Goal: Task Accomplishment & Management: Use online tool/utility

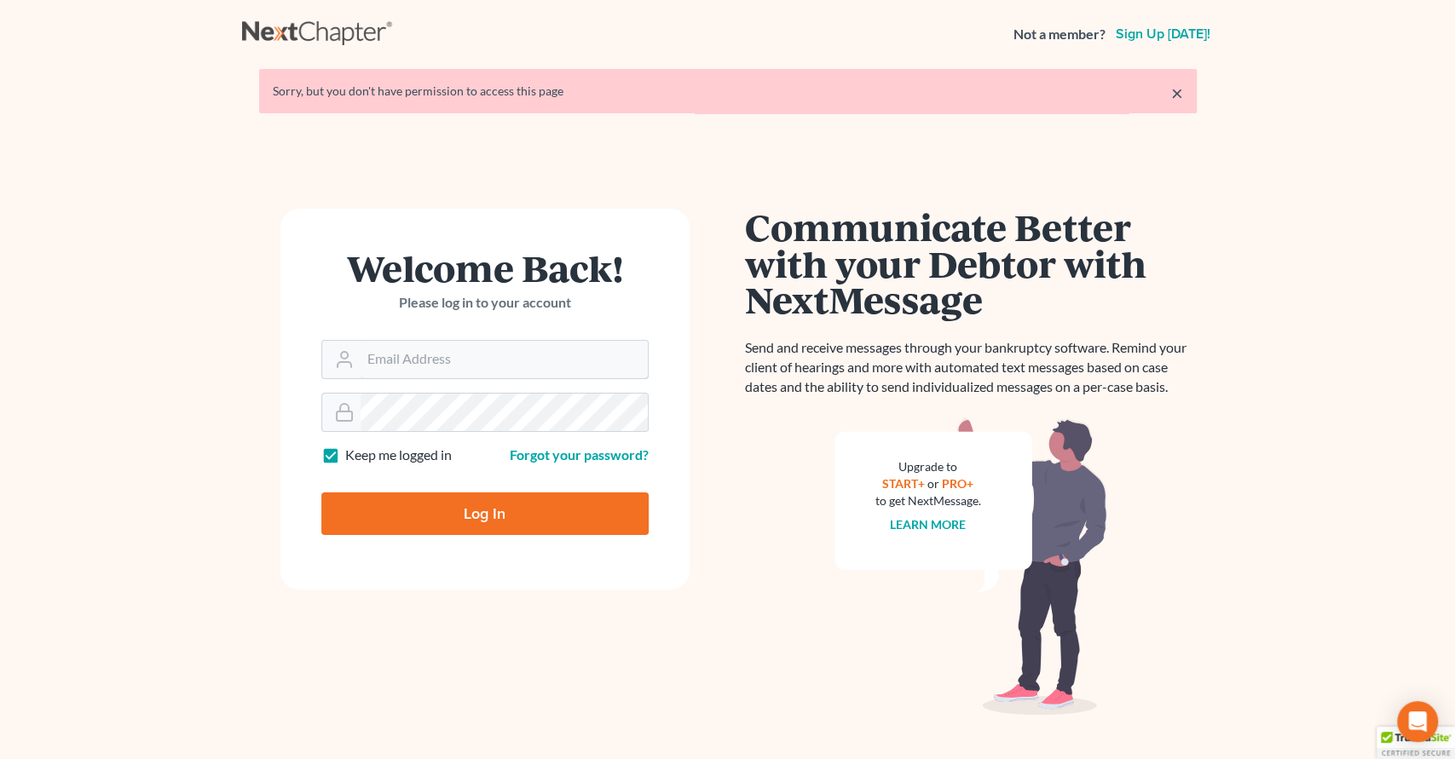
type input "[EMAIL_ADDRESS][DOMAIN_NAME]"
click at [482, 505] on input "Log In" at bounding box center [484, 514] width 327 height 43
type input "Thinking..."
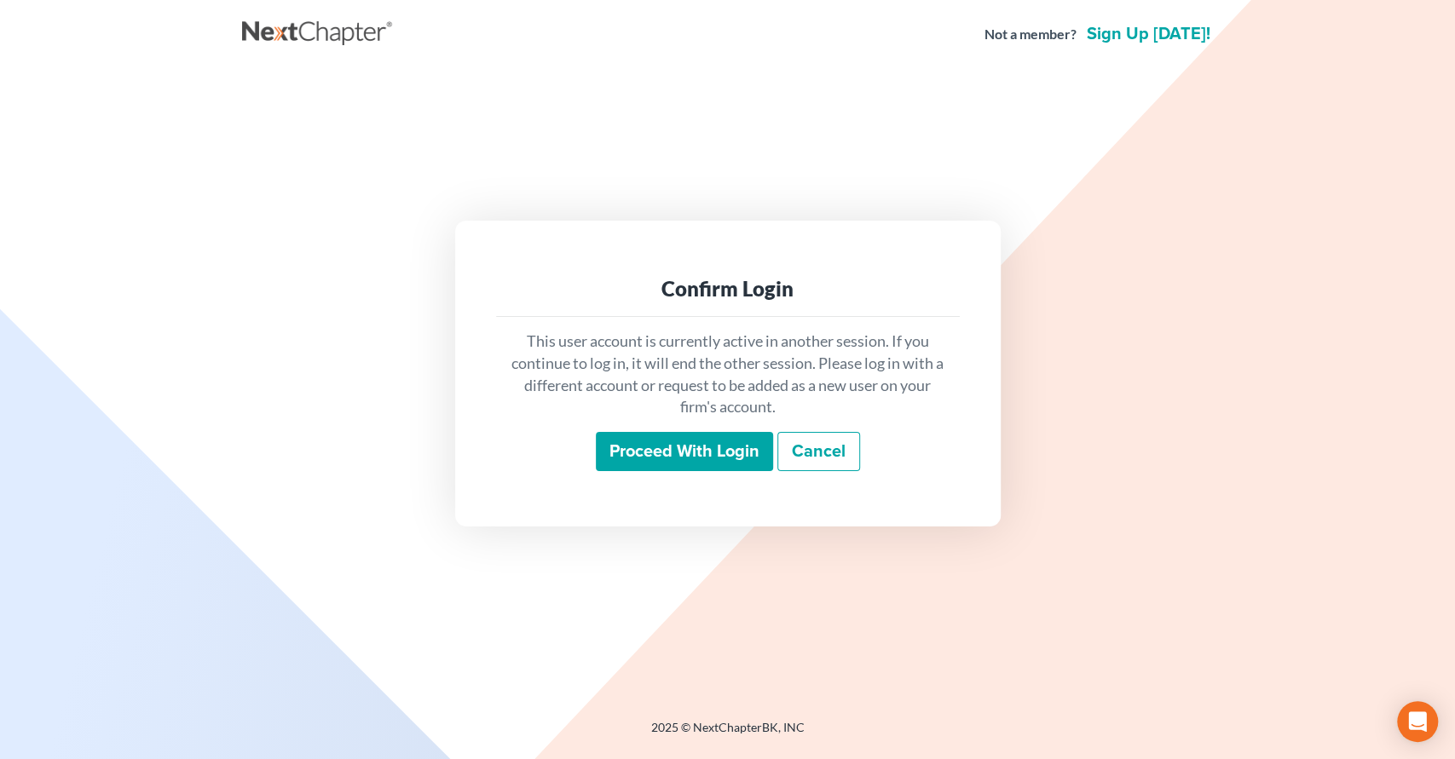
click at [656, 460] on input "Proceed with login" at bounding box center [684, 451] width 177 height 39
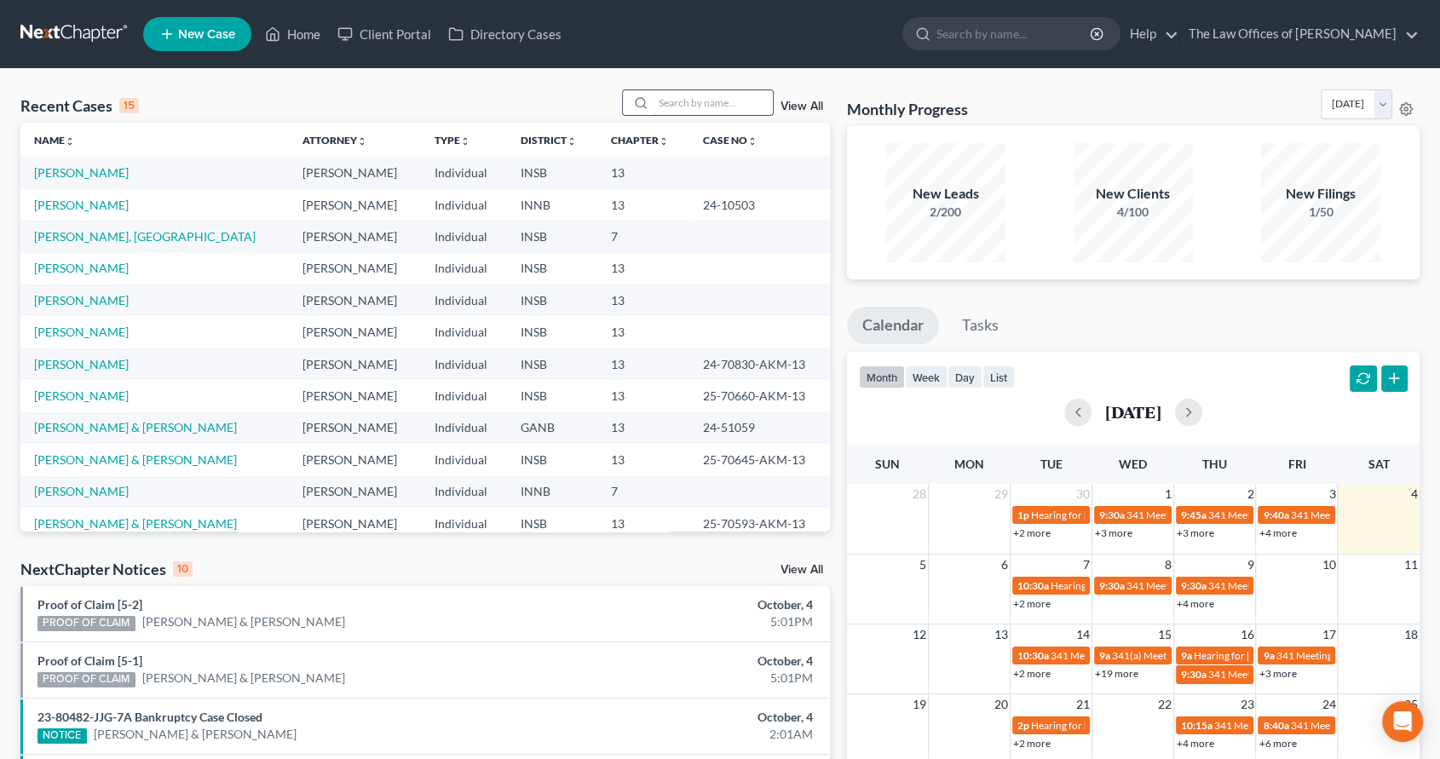
click at [703, 90] on input "search" at bounding box center [713, 102] width 119 height 25
type input "hoard"
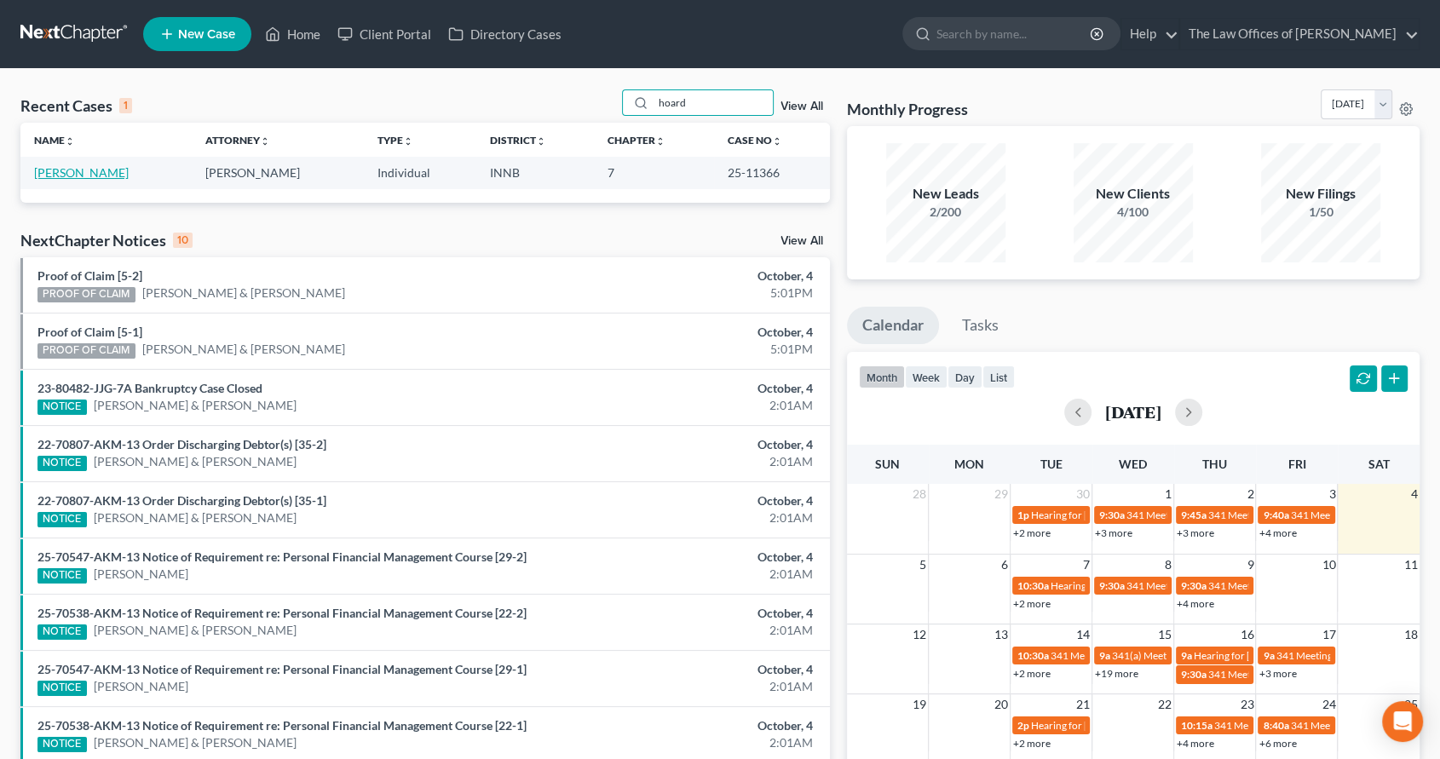
click at [74, 172] on link "[PERSON_NAME]" at bounding box center [81, 172] width 95 height 14
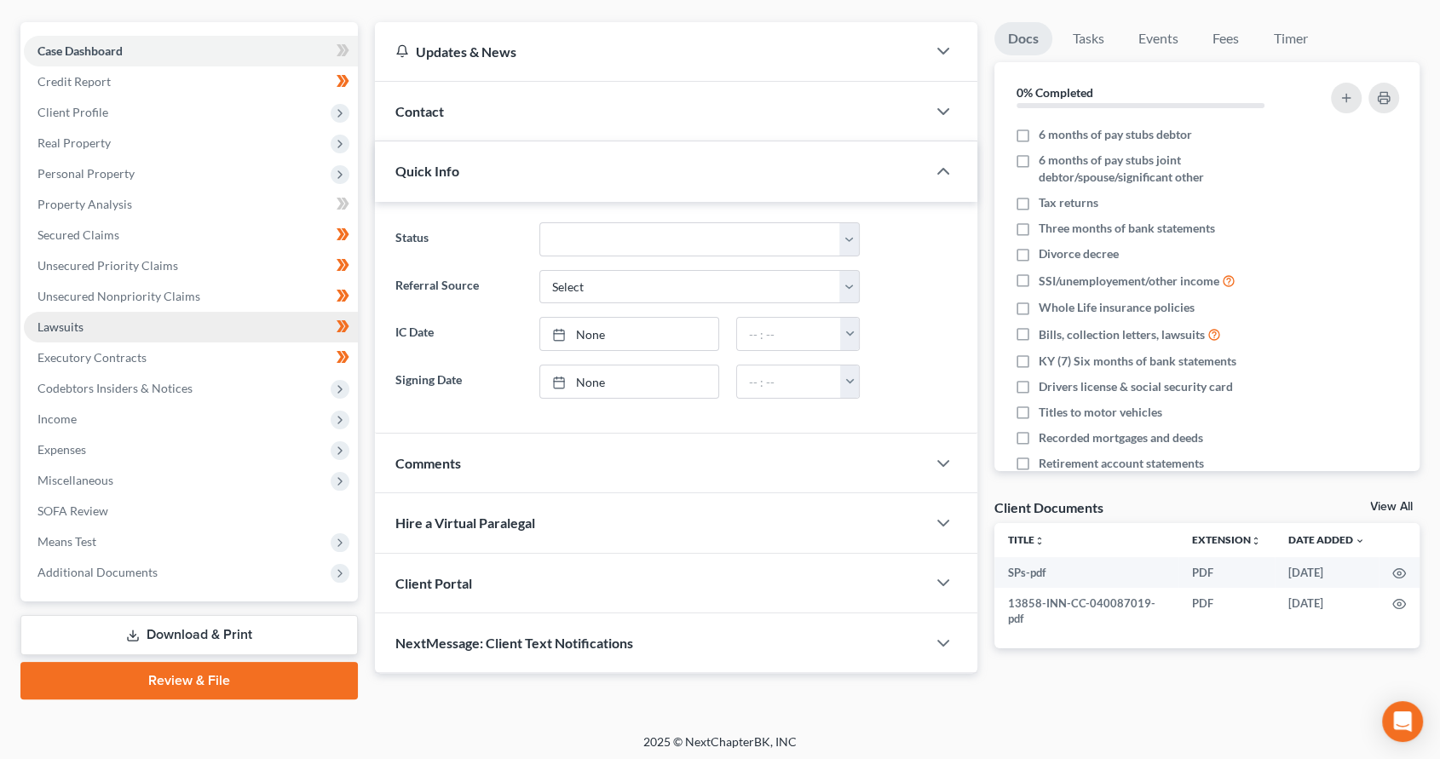
scroll to position [146, 0]
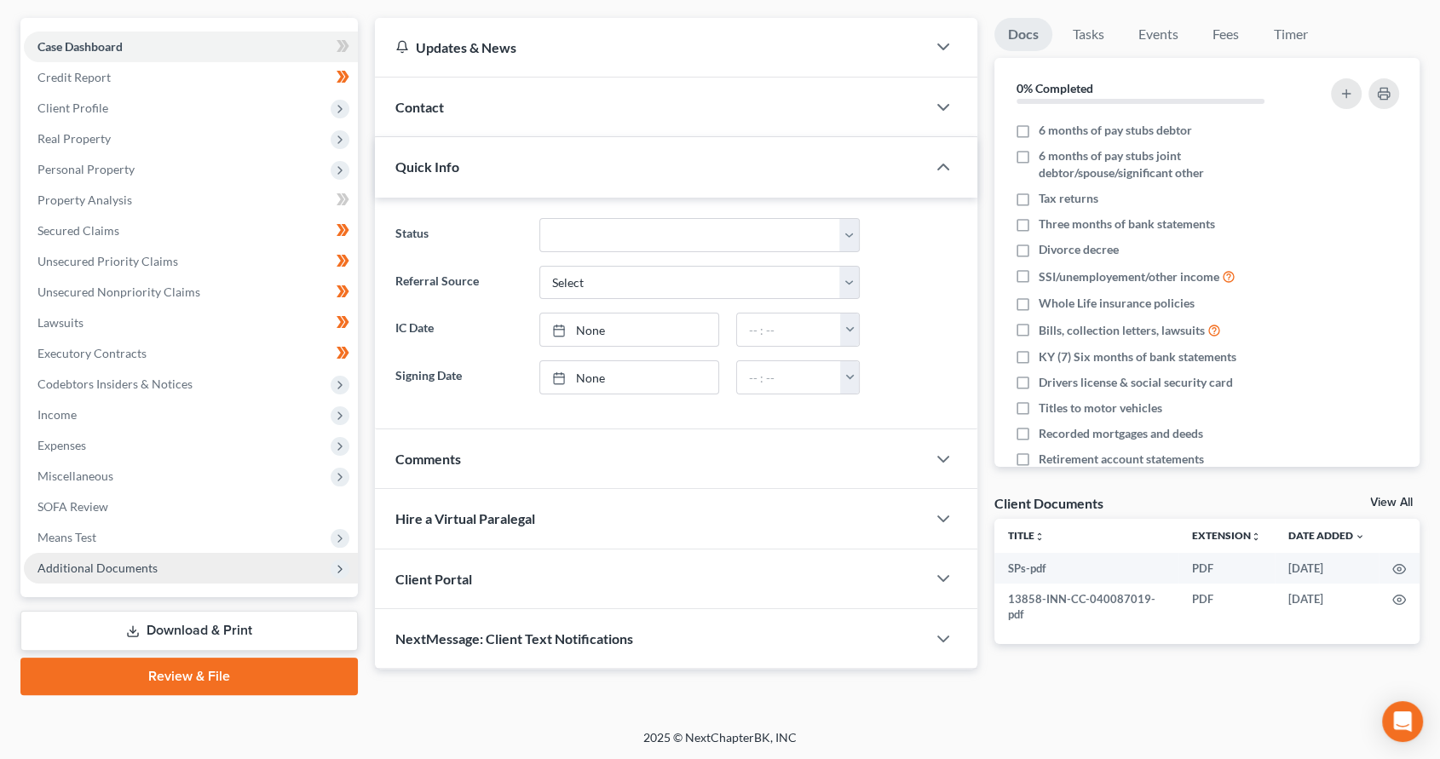
click at [150, 561] on span "Additional Documents" at bounding box center [97, 568] width 120 height 14
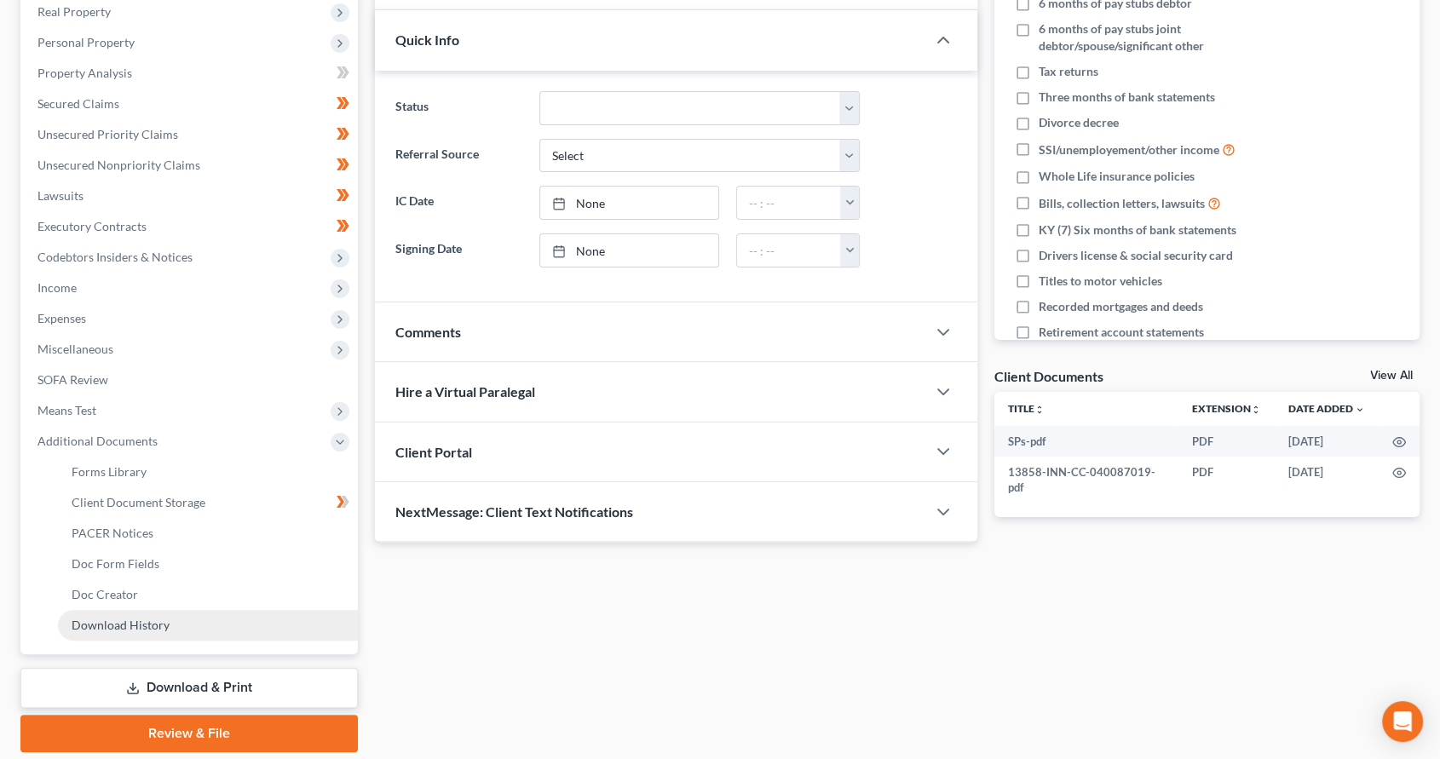
click at [191, 625] on link "Download History" at bounding box center [208, 625] width 300 height 31
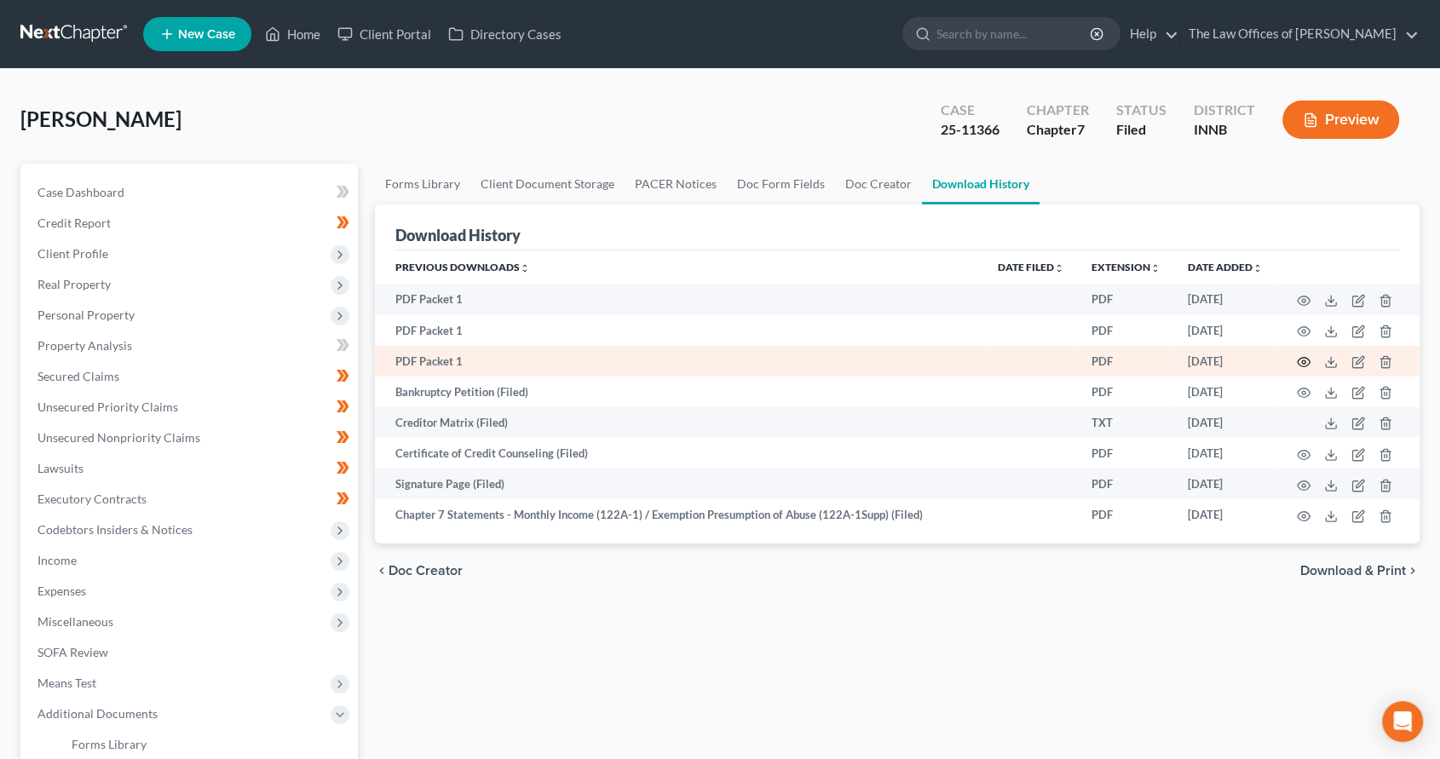
click at [1305, 361] on circle "button" at bounding box center [1303, 362] width 3 height 3
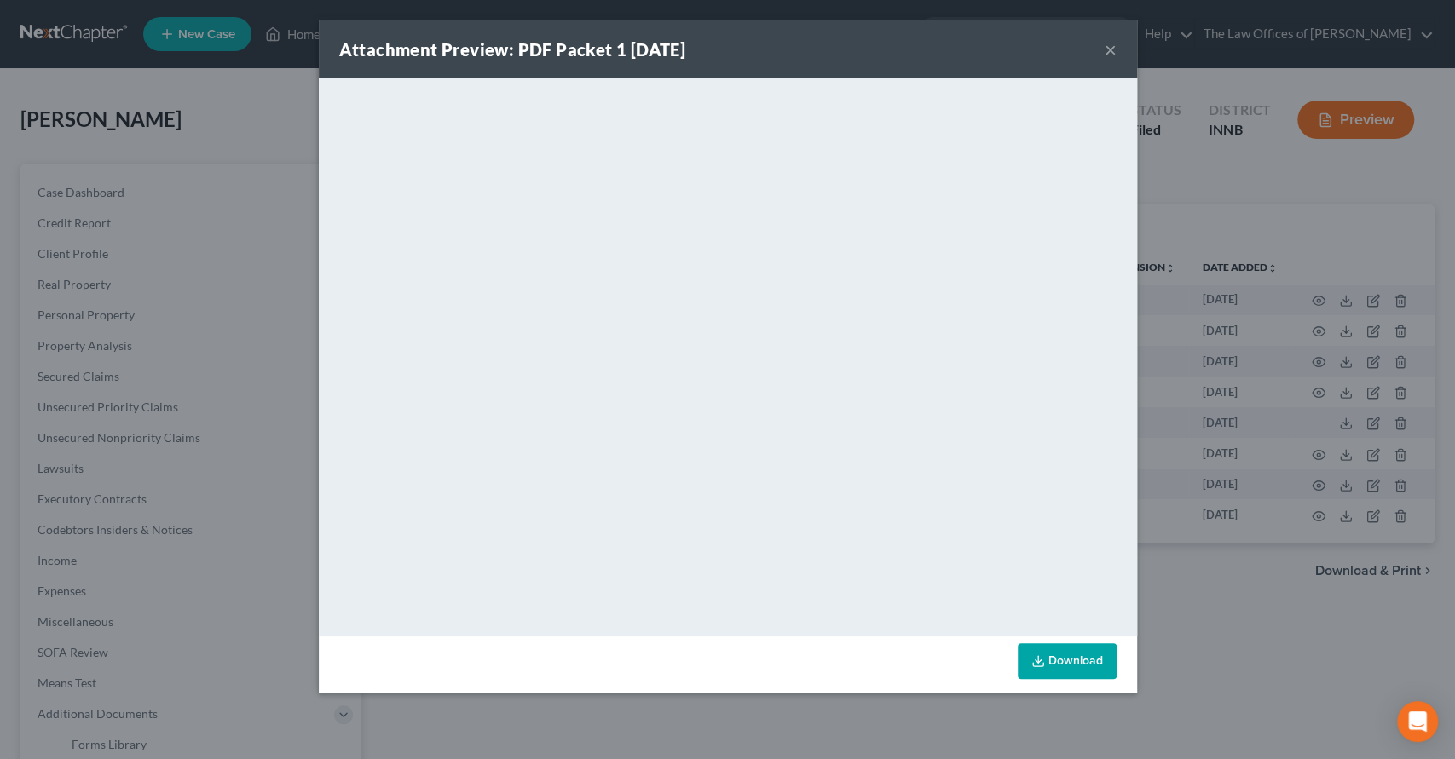
click at [1105, 43] on button "×" at bounding box center [1111, 49] width 12 height 20
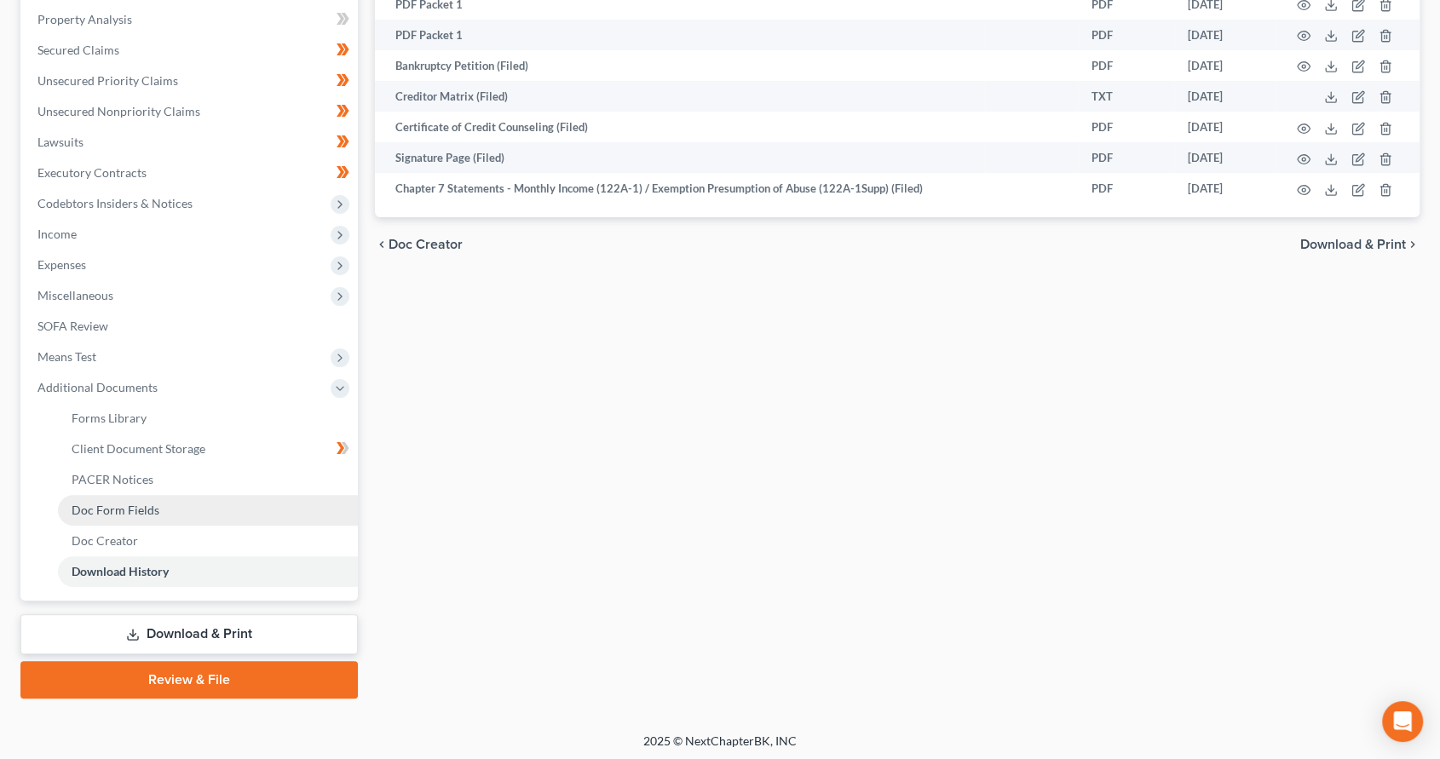
scroll to position [330, 0]
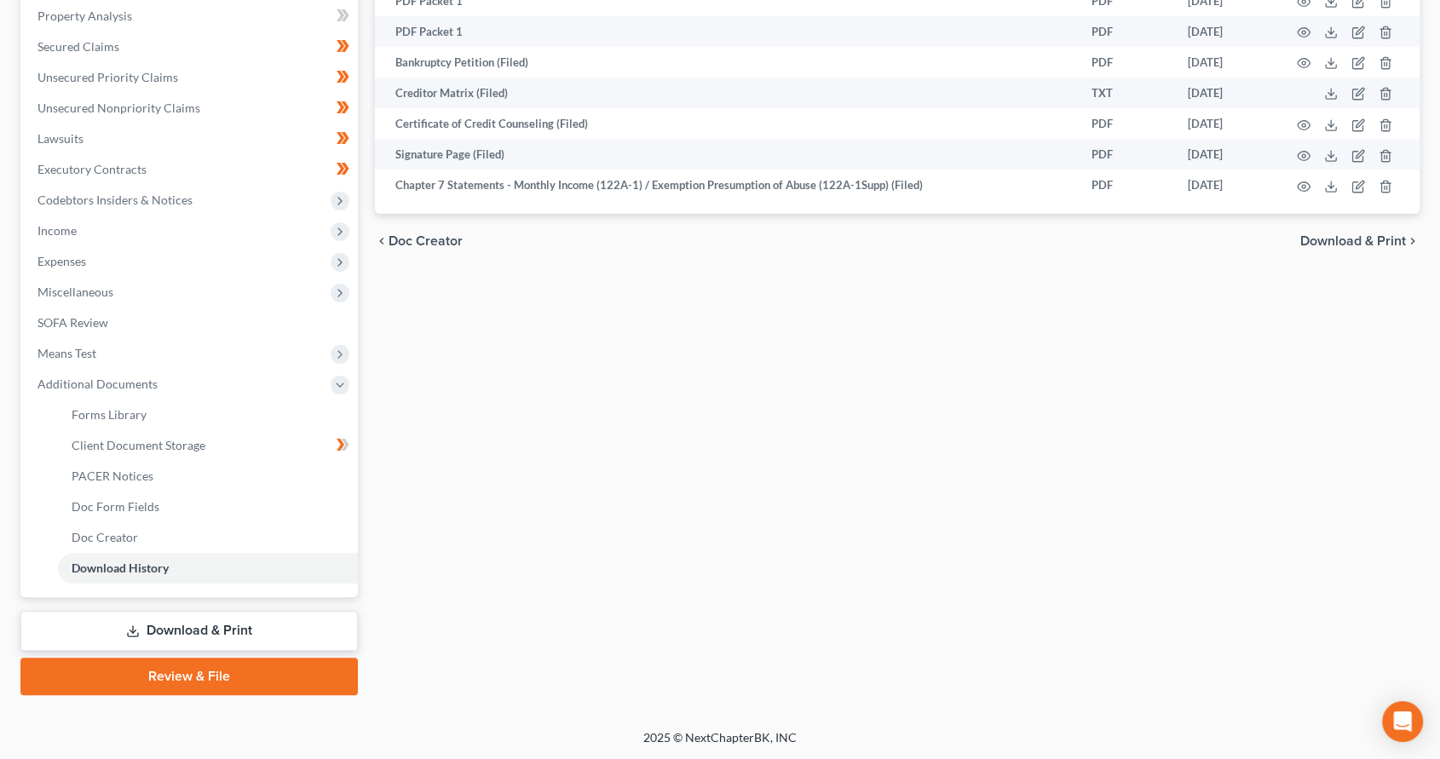
click at [171, 631] on link "Download & Print" at bounding box center [188, 631] width 337 height 40
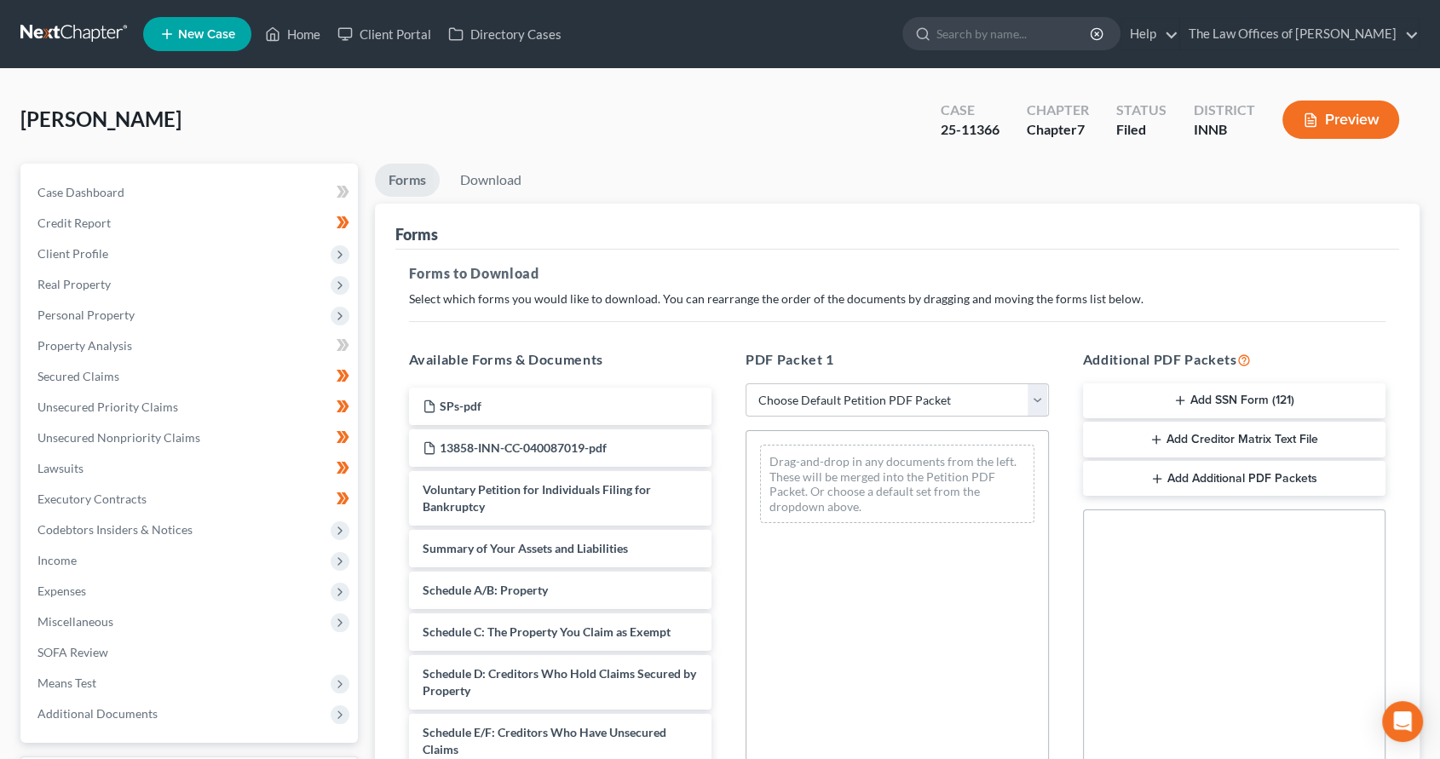
click at [941, 374] on div "PDF Packet 1 Choose Default Petition PDF Packet Complete Bankruptcy Petition (a…" at bounding box center [897, 625] width 337 height 578
click at [945, 391] on select "Choose Default Petition PDF Packet Complete Bankruptcy Petition (all forms and …" at bounding box center [897, 401] width 303 height 34
select select "0"
click at [746, 384] on select "Choose Default Petition PDF Packet Complete Bankruptcy Petition (all forms and …" at bounding box center [897, 401] width 303 height 34
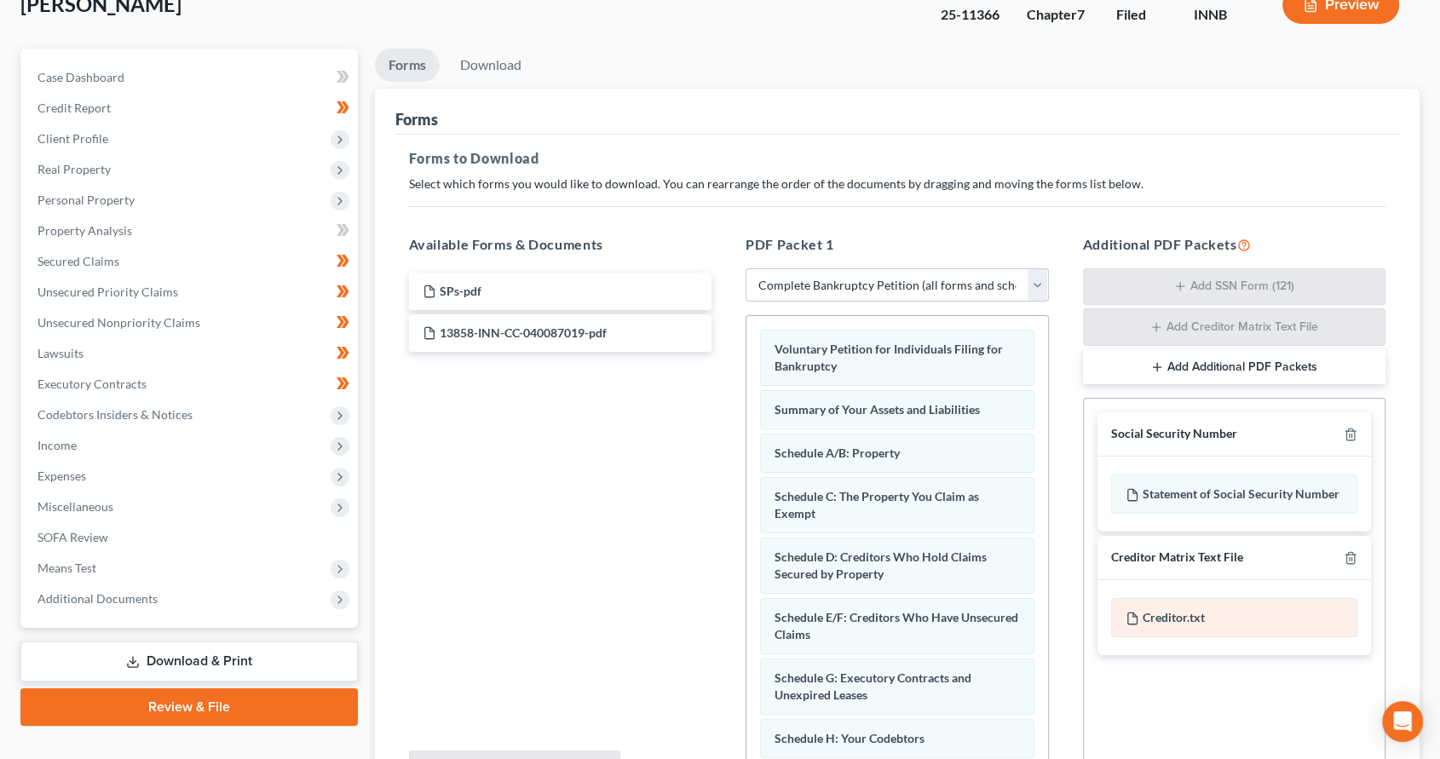
scroll to position [293, 0]
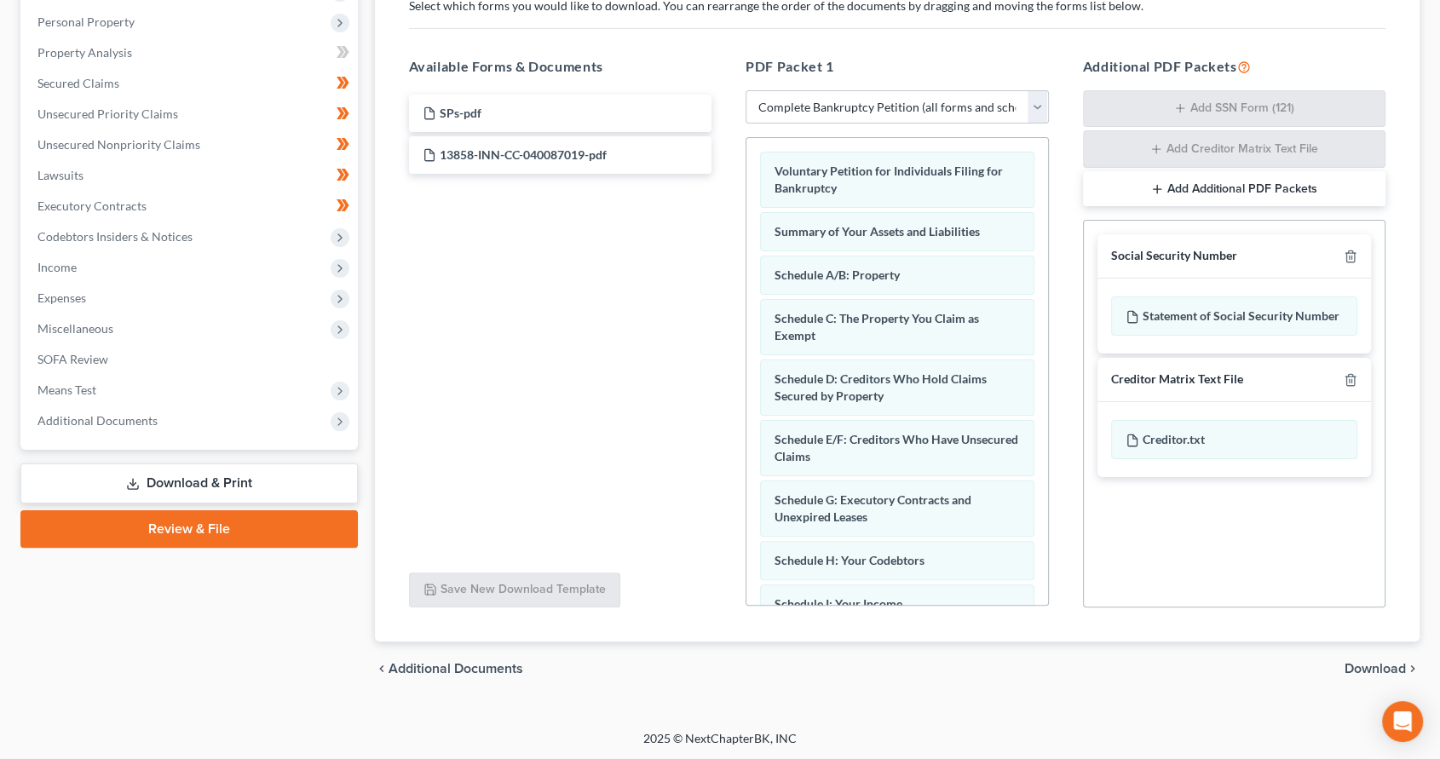
click at [1364, 665] on span "Download" at bounding box center [1375, 669] width 61 height 14
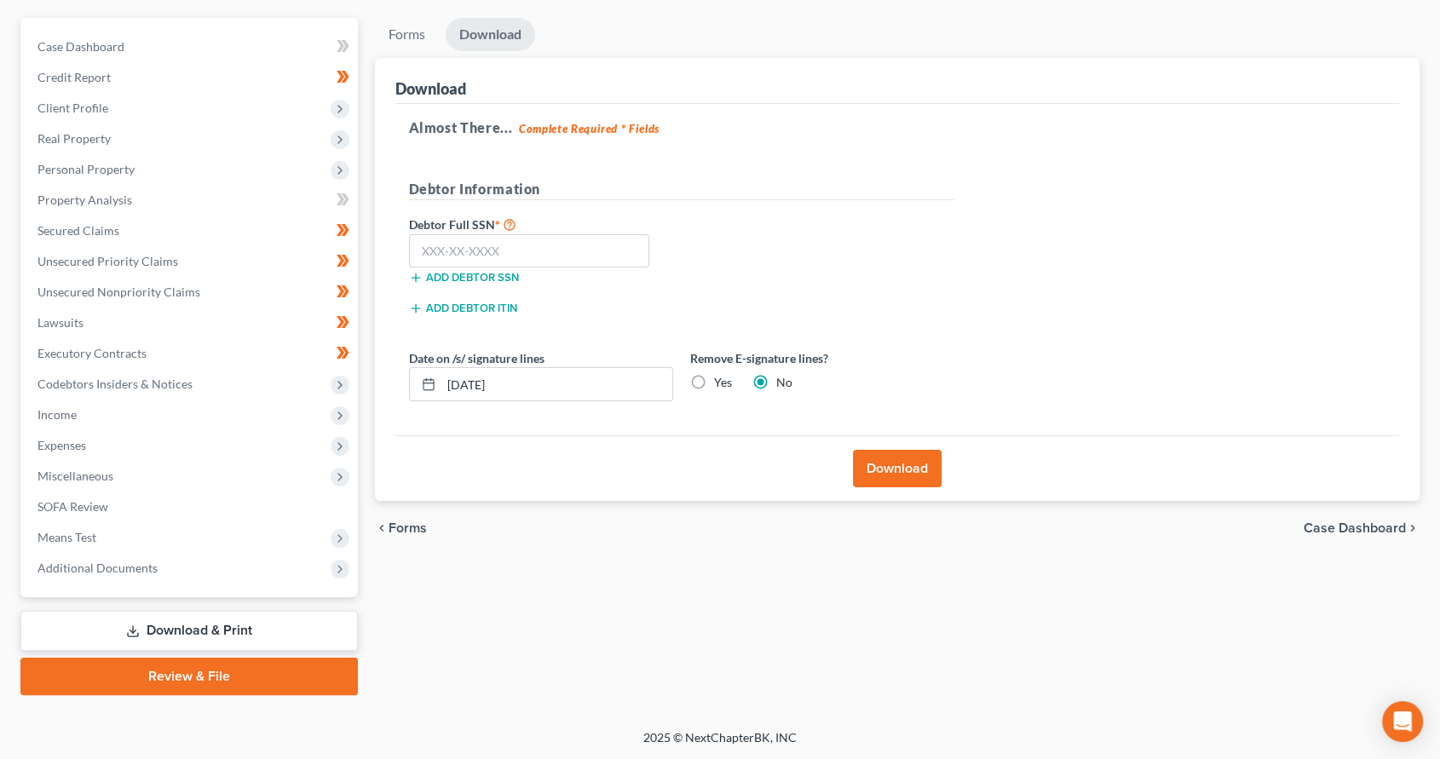
click at [901, 462] on button "Download" at bounding box center [897, 468] width 89 height 37
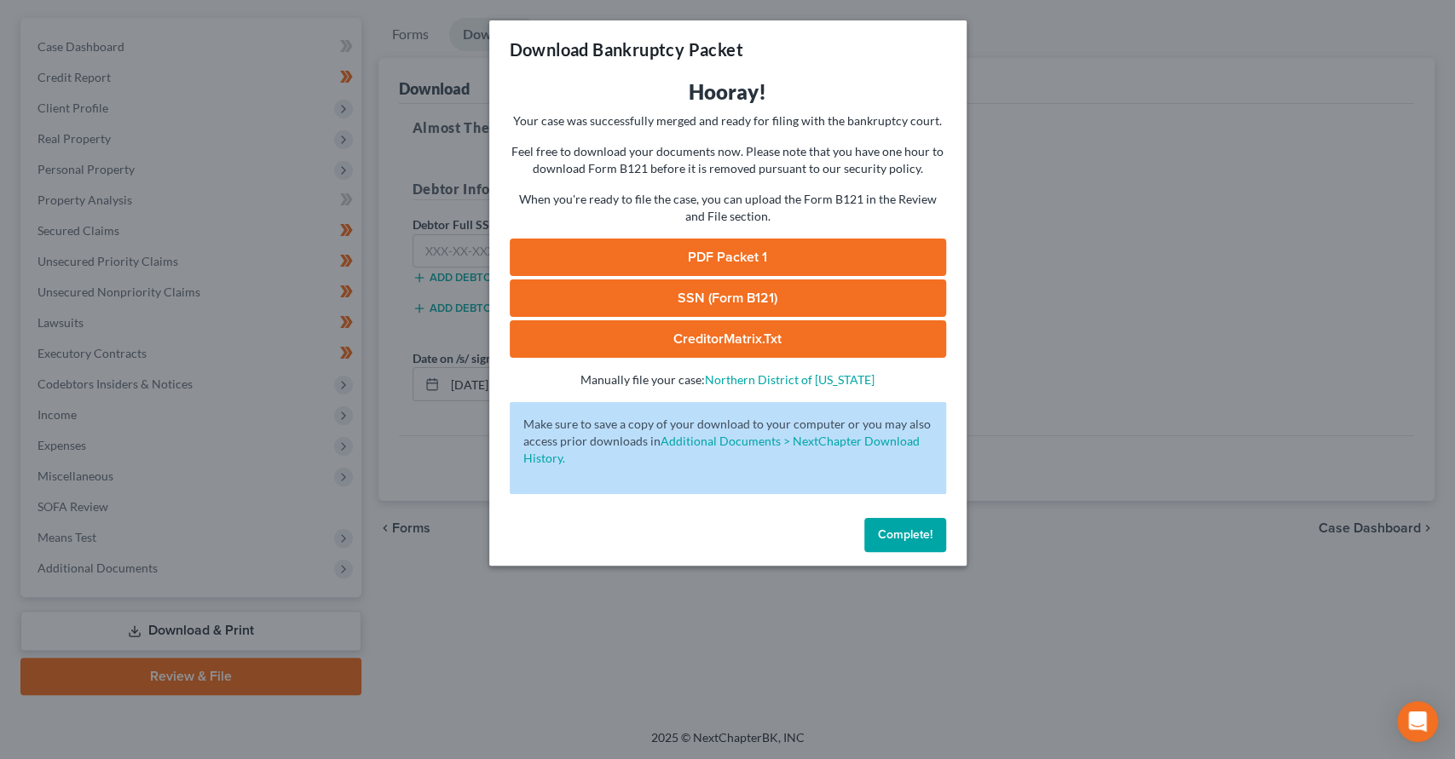
click at [745, 264] on link "PDF Packet 1" at bounding box center [728, 257] width 436 height 37
click at [913, 545] on button "Complete!" at bounding box center [905, 535] width 82 height 34
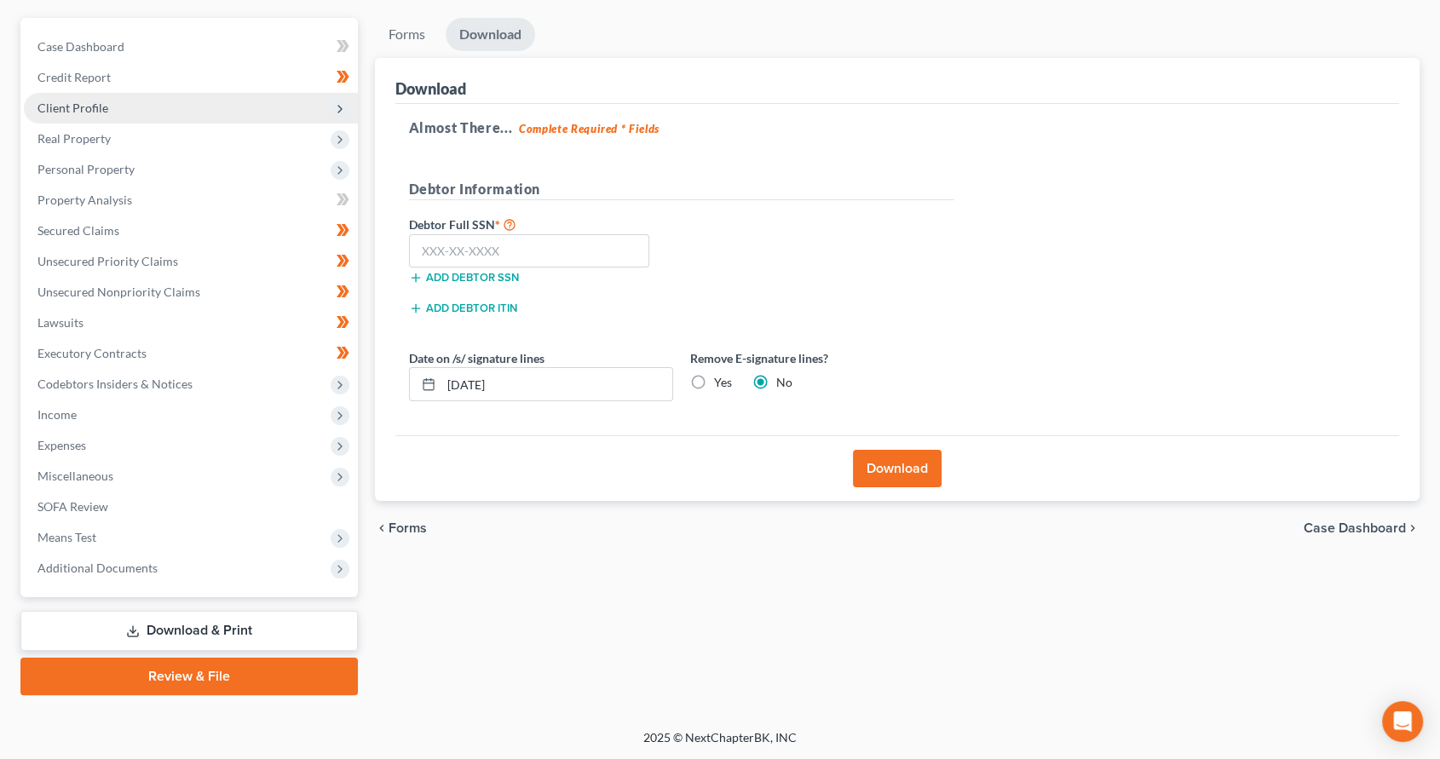
click at [161, 106] on span "Client Profile" at bounding box center [191, 108] width 334 height 31
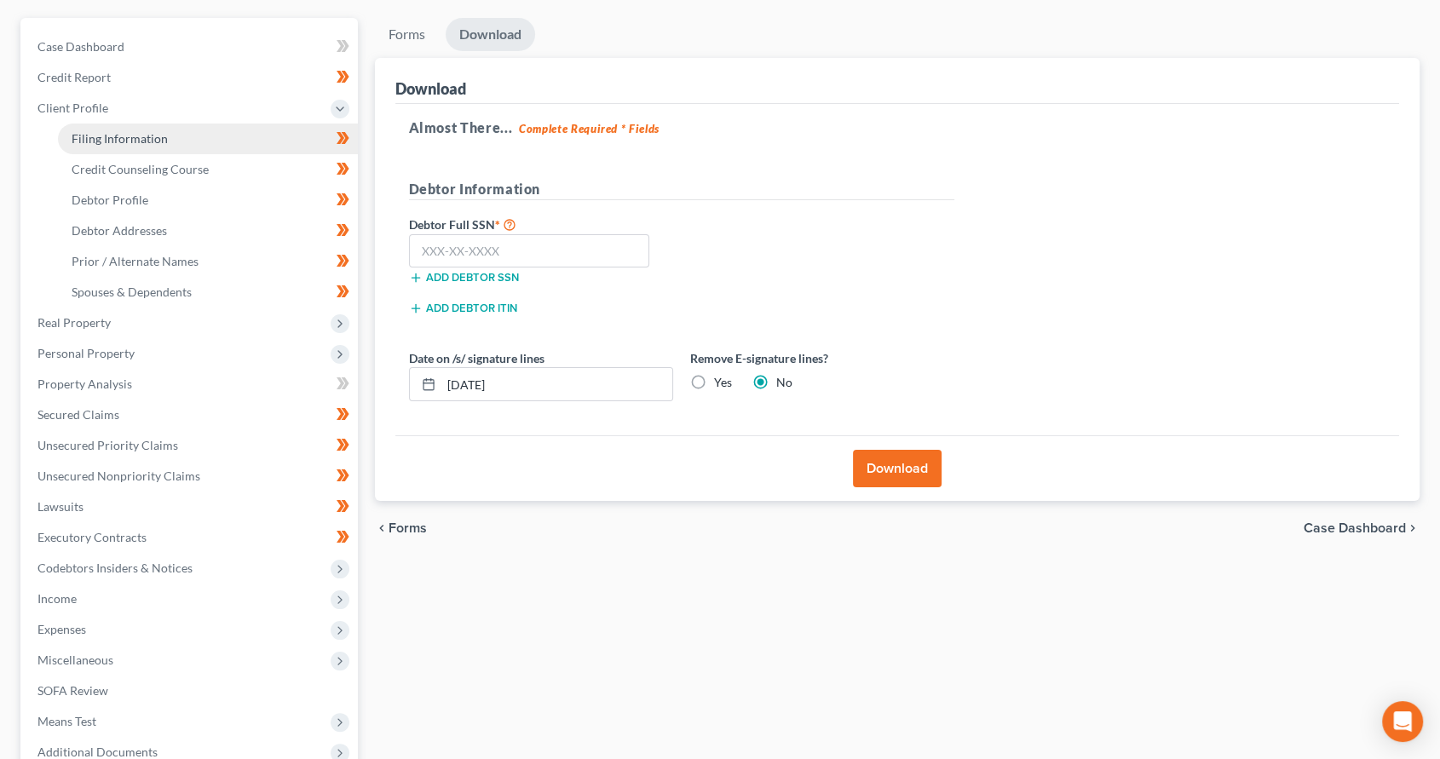
click at [171, 138] on link "Filing Information" at bounding box center [208, 139] width 300 height 31
select select "1"
select select "0"
select select "15"
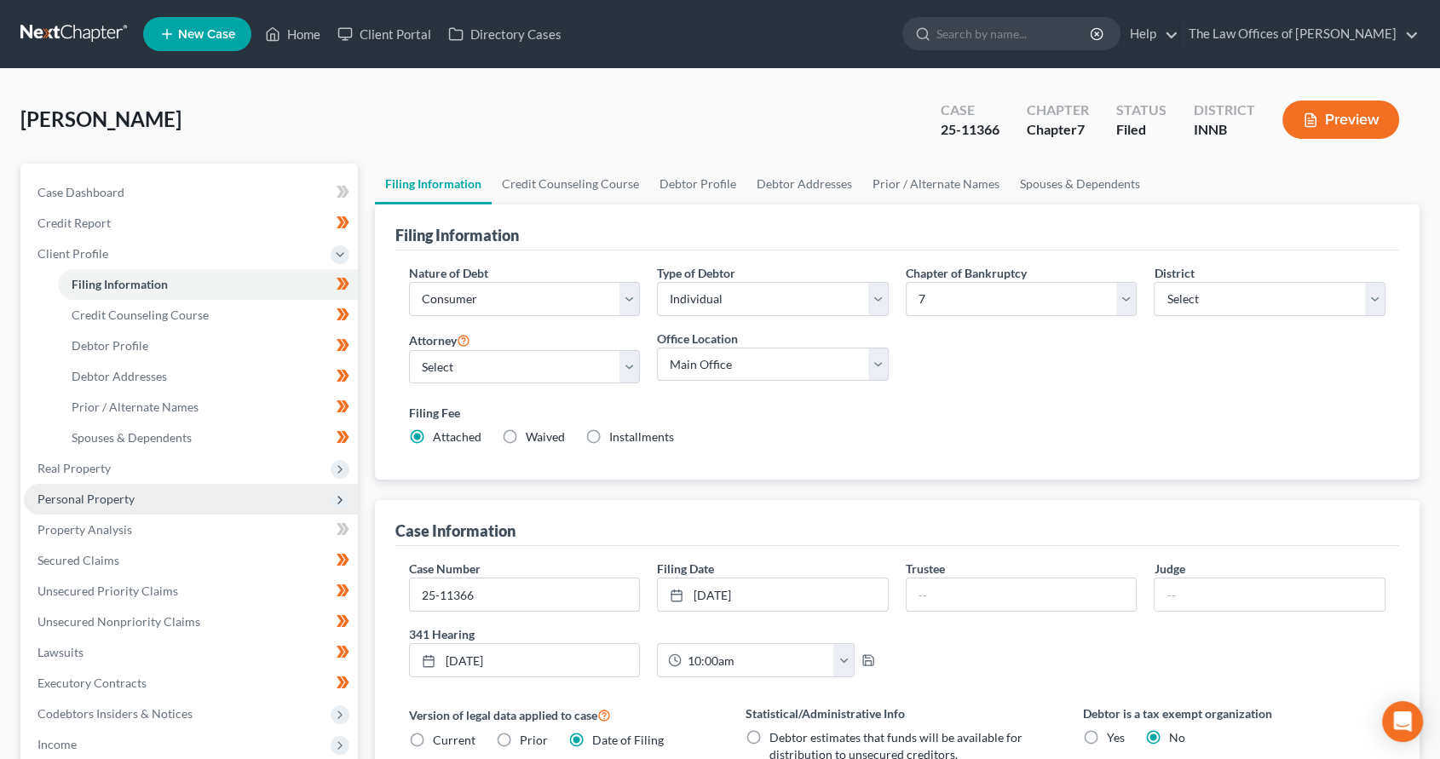
click at [131, 497] on span "Personal Property" at bounding box center [85, 499] width 97 height 14
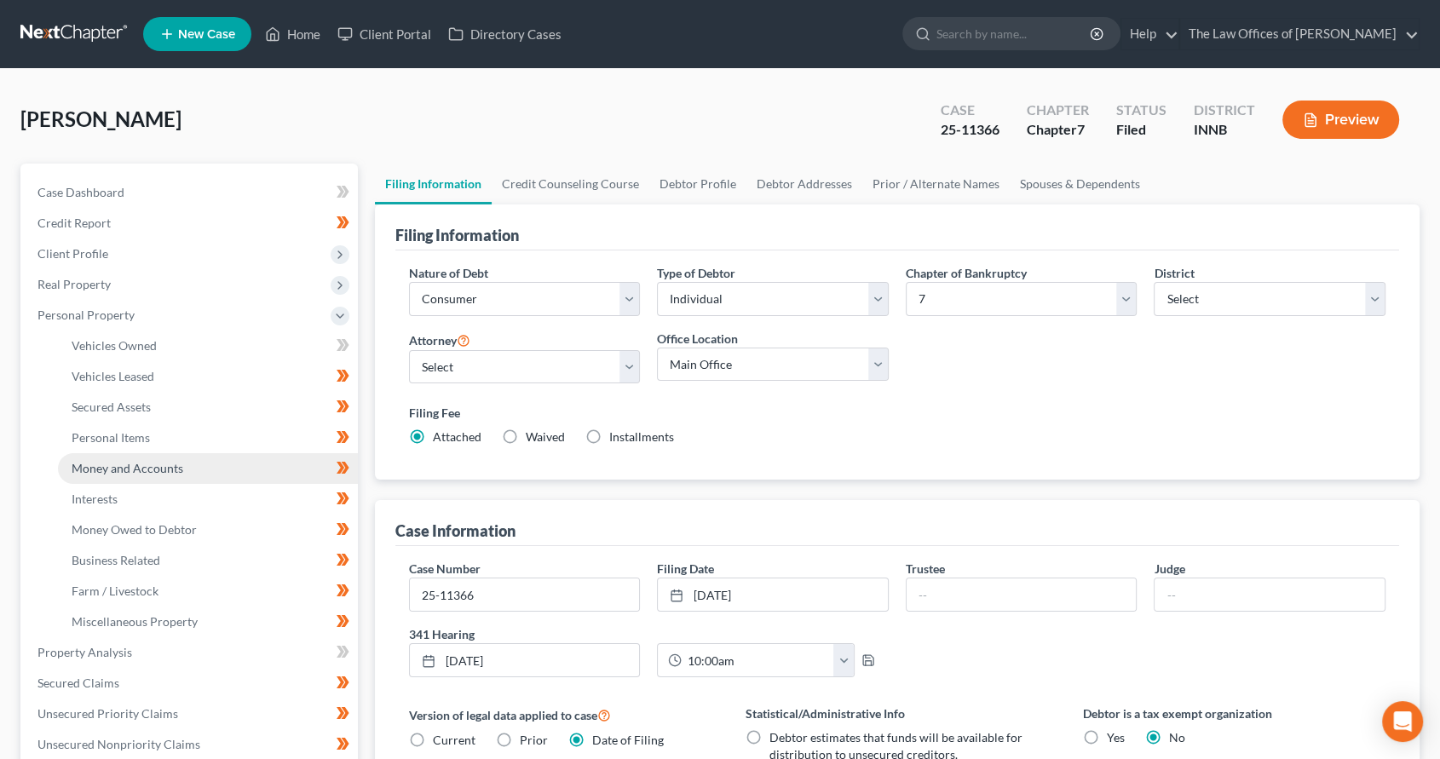
click at [162, 476] on link "Money and Accounts" at bounding box center [208, 468] width 300 height 31
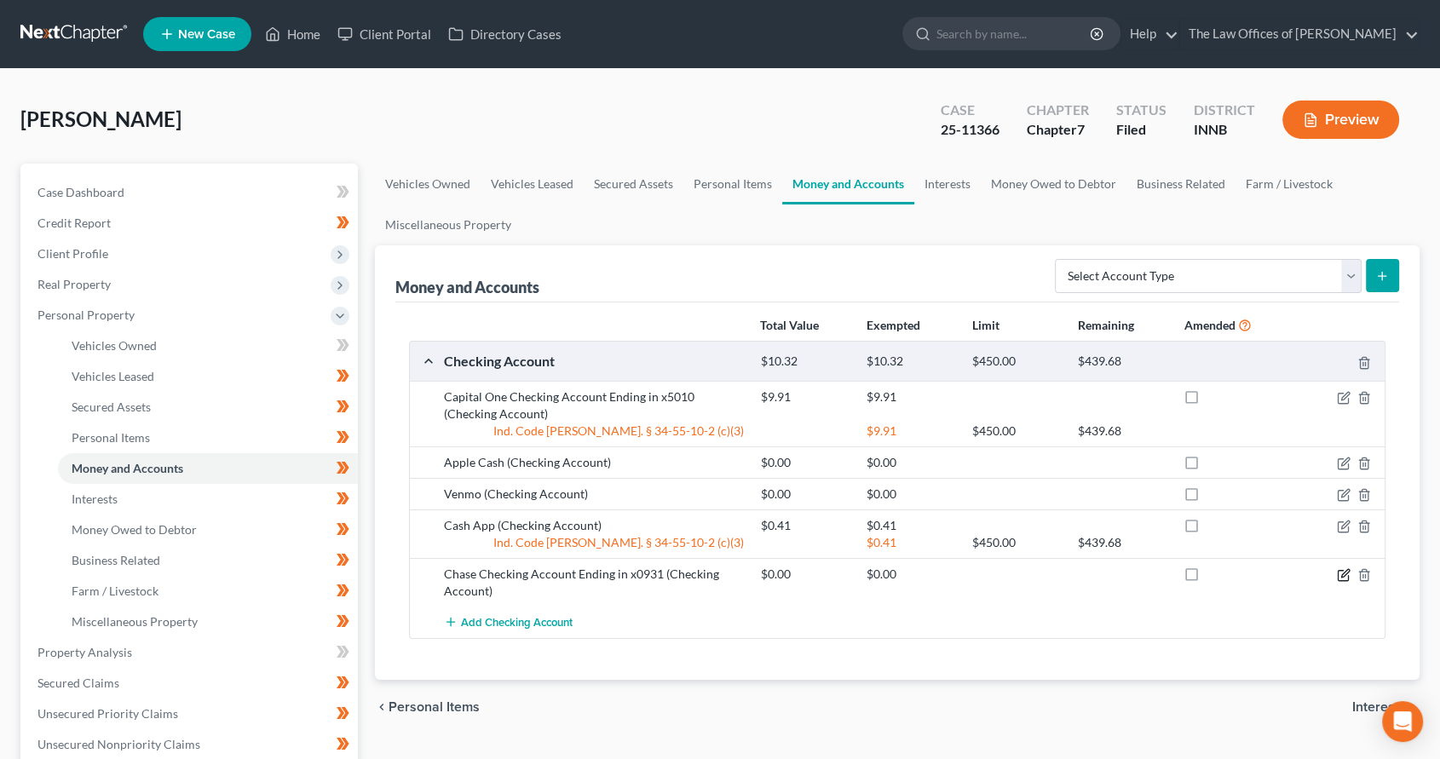
click at [1345, 571] on icon "button" at bounding box center [1345, 573] width 8 height 8
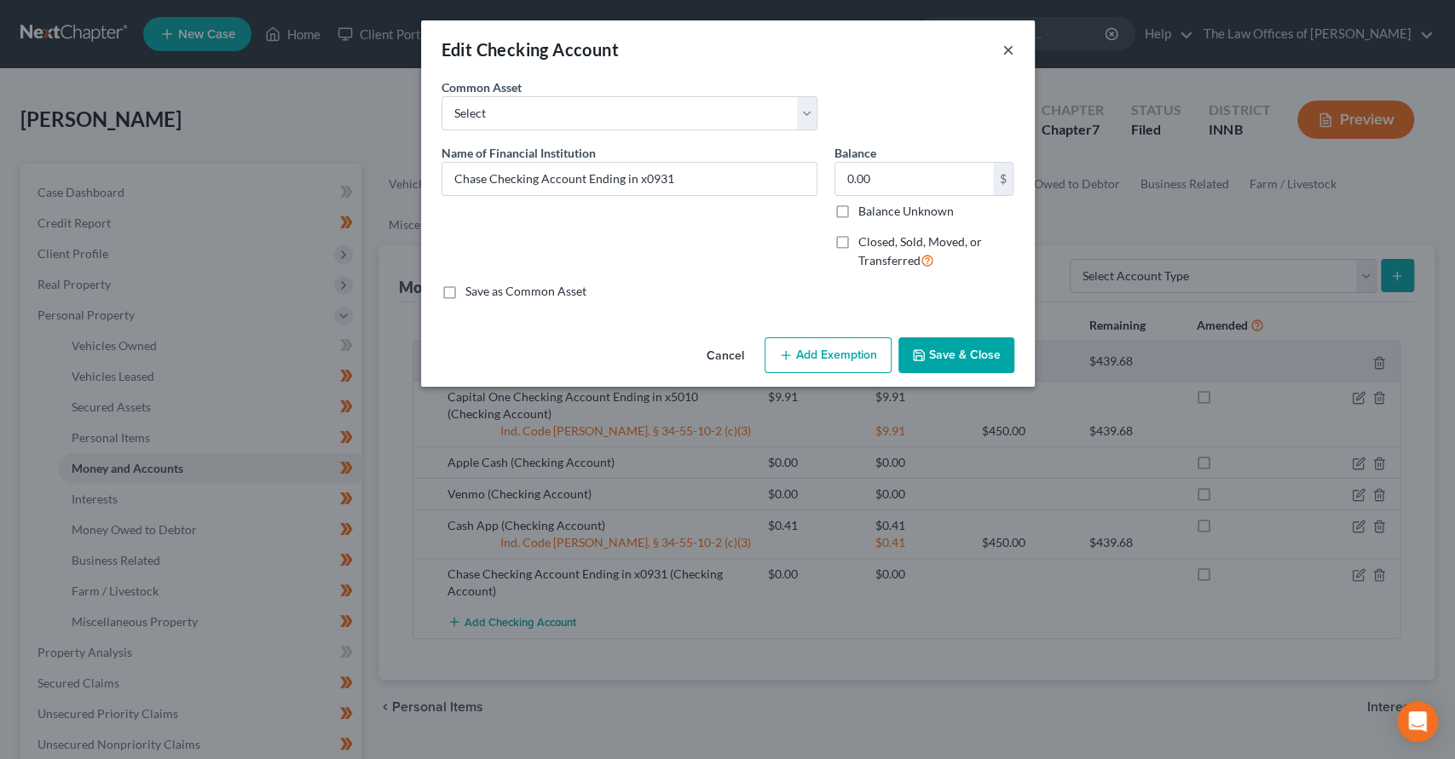
click at [1008, 52] on button "×" at bounding box center [1008, 49] width 12 height 20
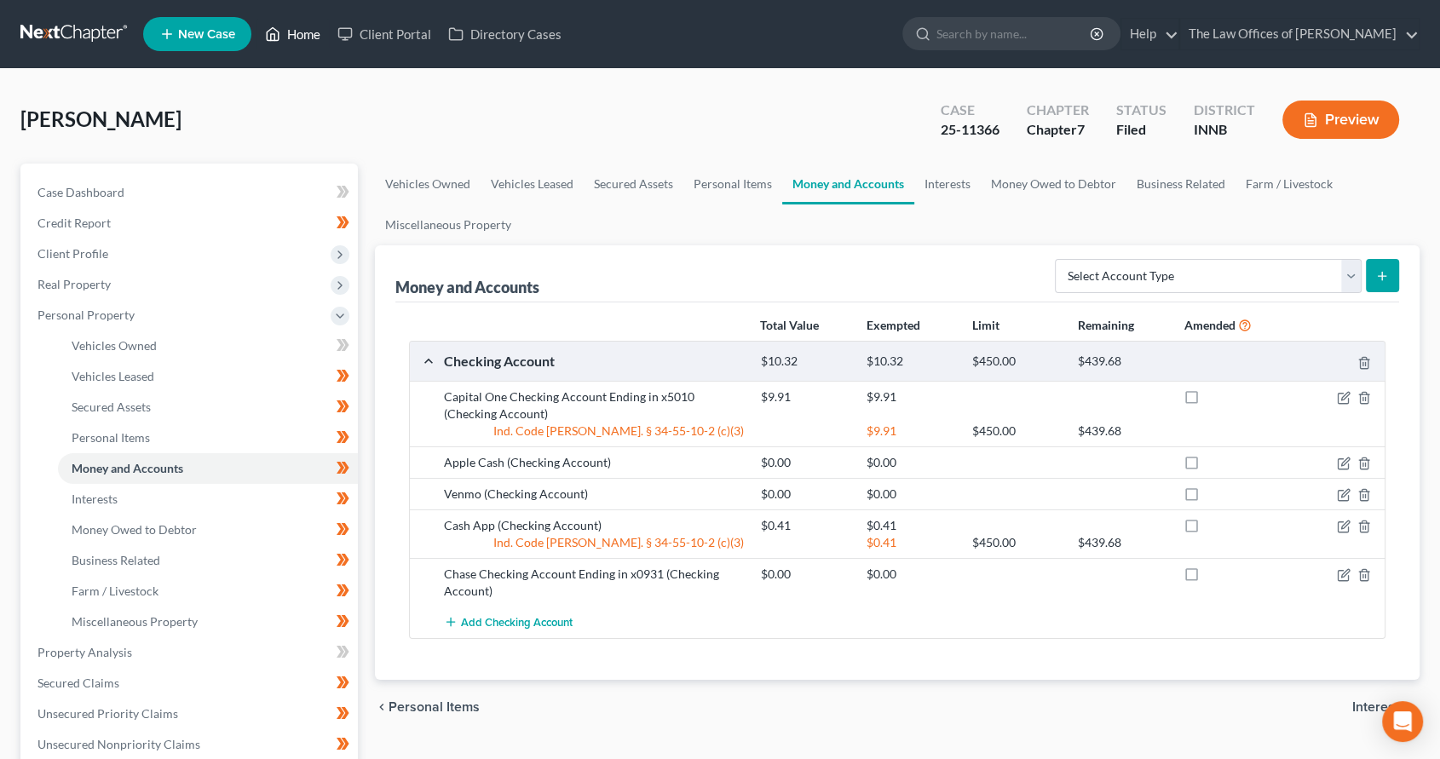
click at [283, 34] on link "Home" at bounding box center [293, 34] width 72 height 31
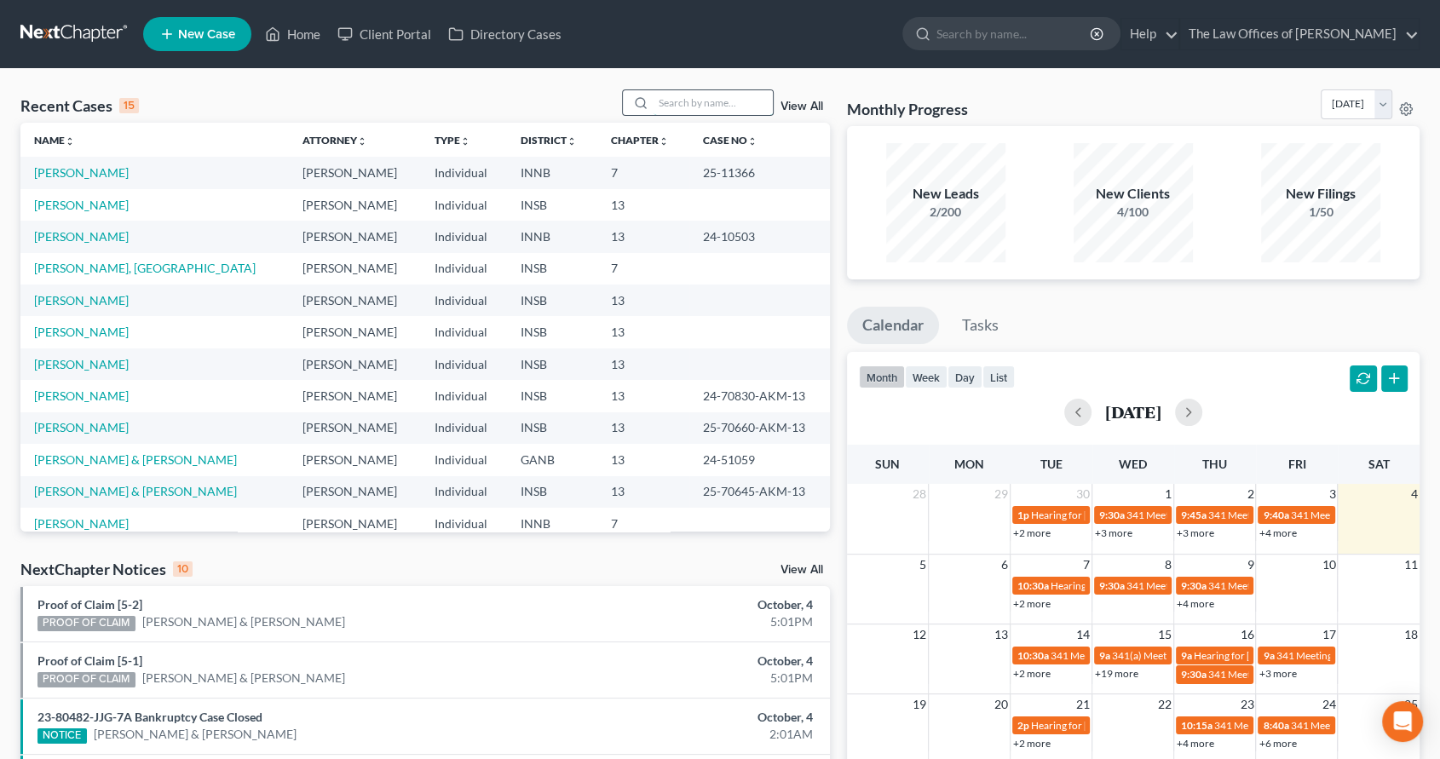
click at [676, 101] on input "search" at bounding box center [713, 102] width 119 height 25
type input "[PERSON_NAME]"
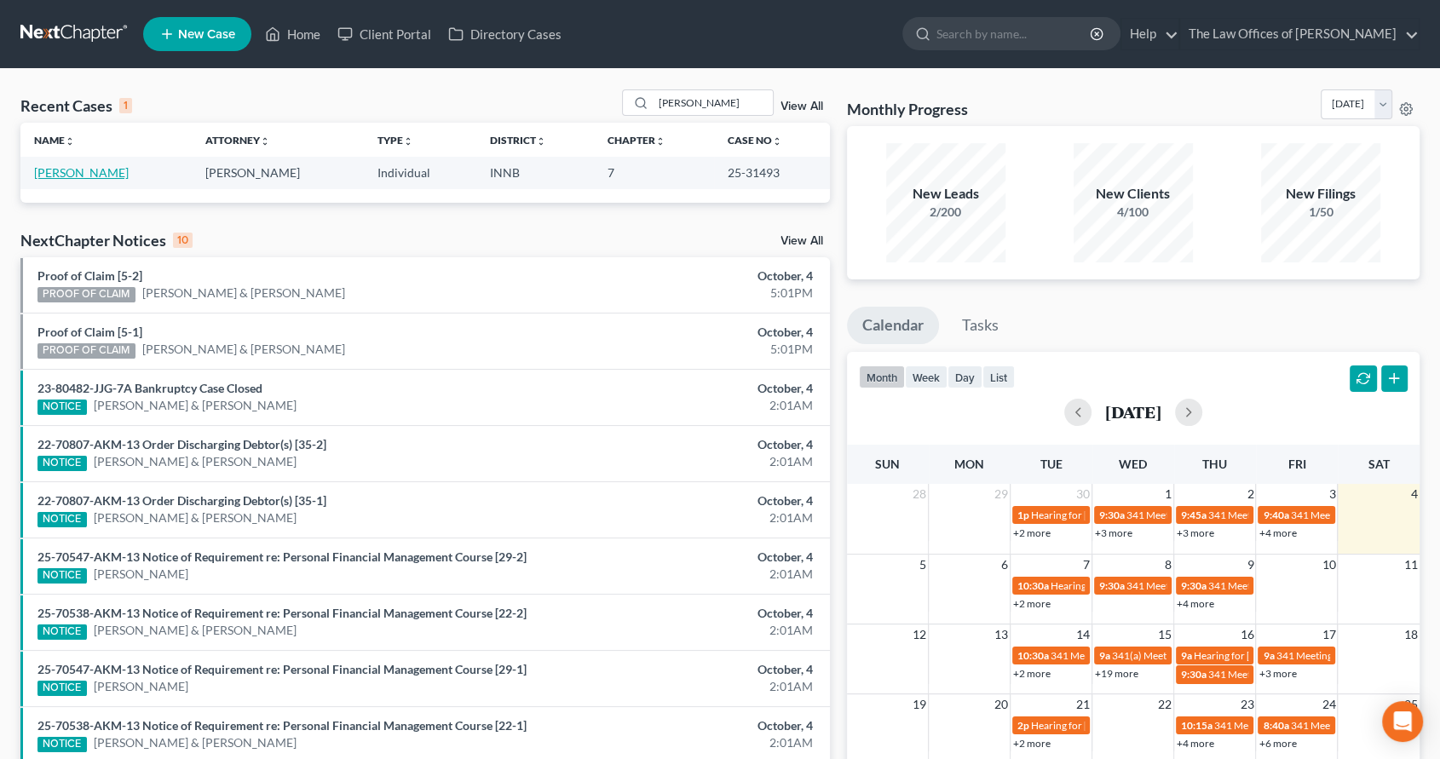
click at [95, 169] on link "[PERSON_NAME]" at bounding box center [81, 172] width 95 height 14
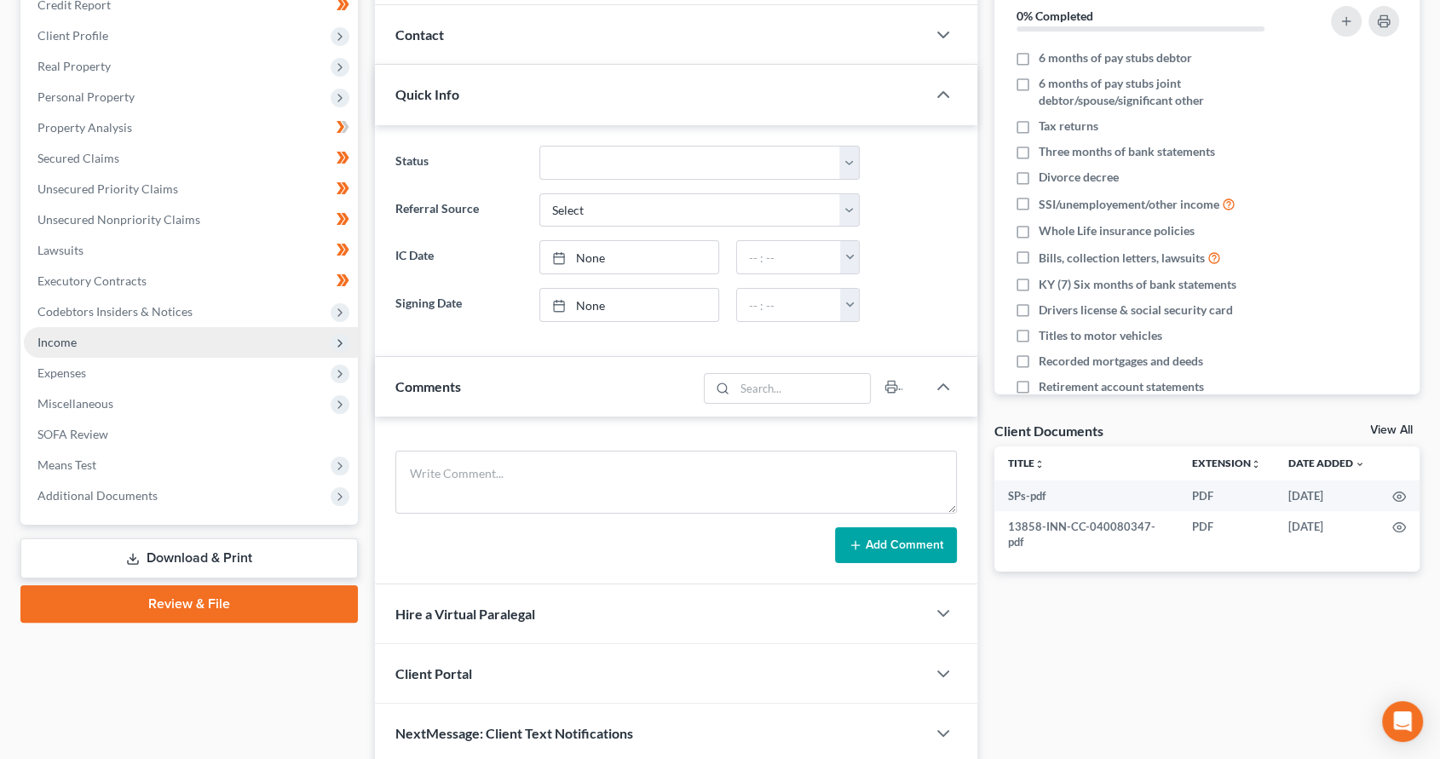
scroll to position [252, 0]
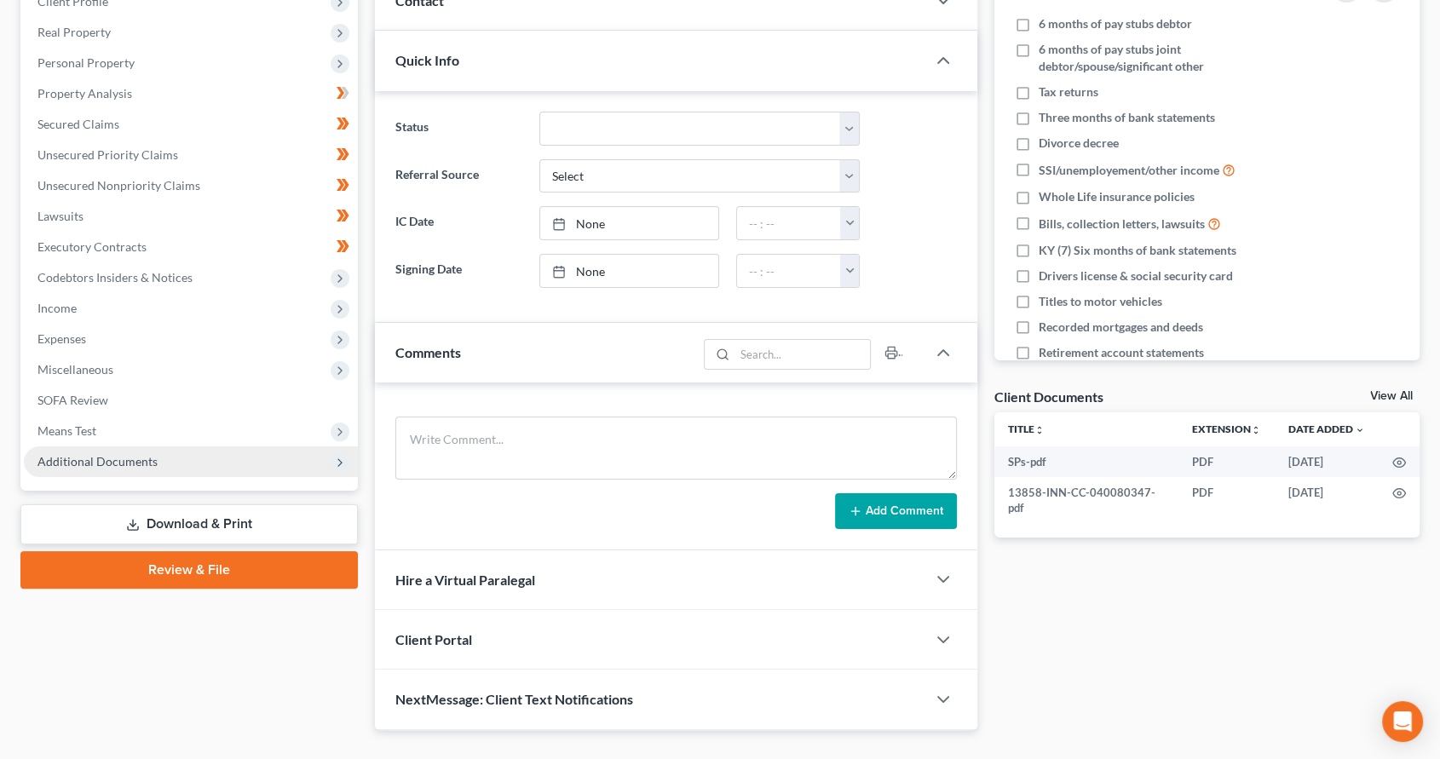
click at [164, 459] on span "Additional Documents" at bounding box center [191, 462] width 334 height 31
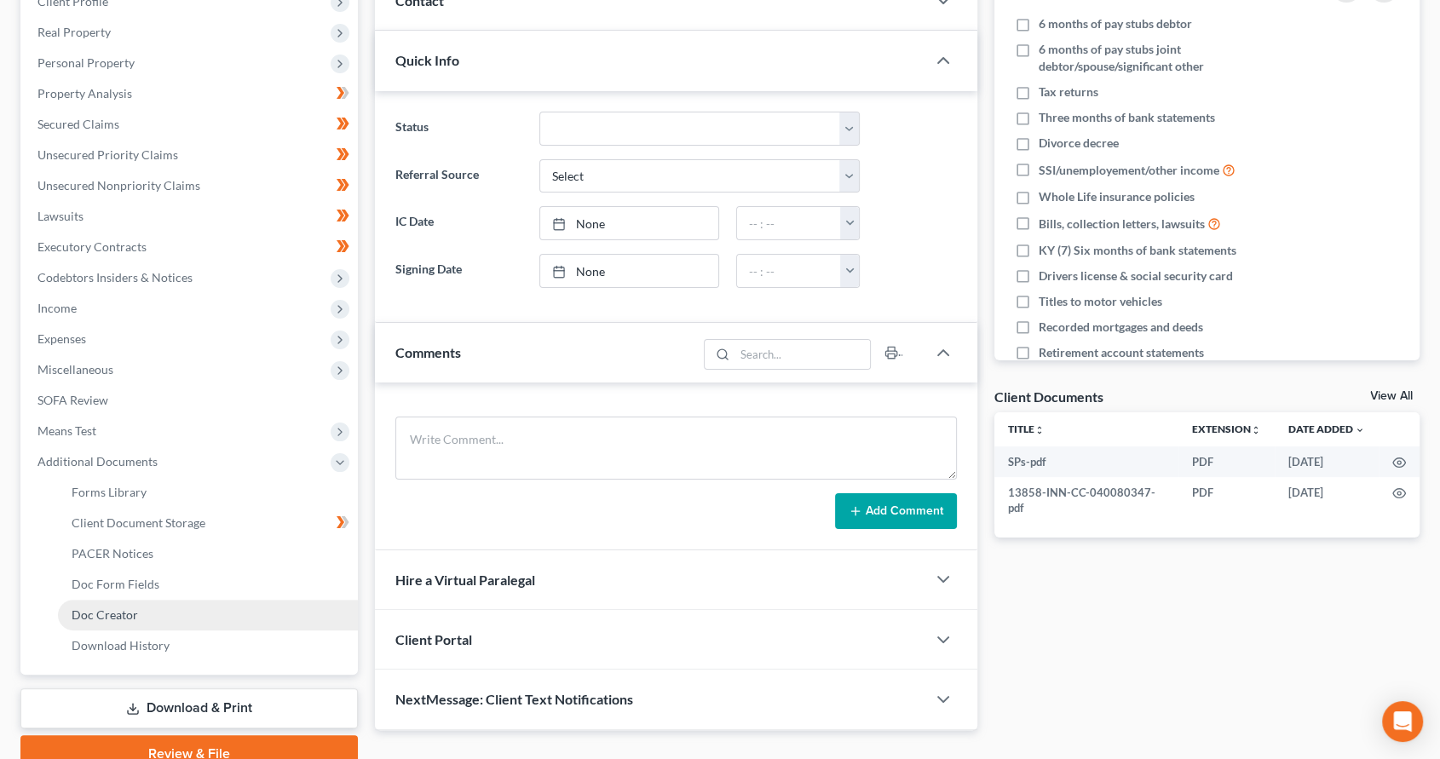
click at [131, 619] on span "Doc Creator" at bounding box center [105, 615] width 66 height 14
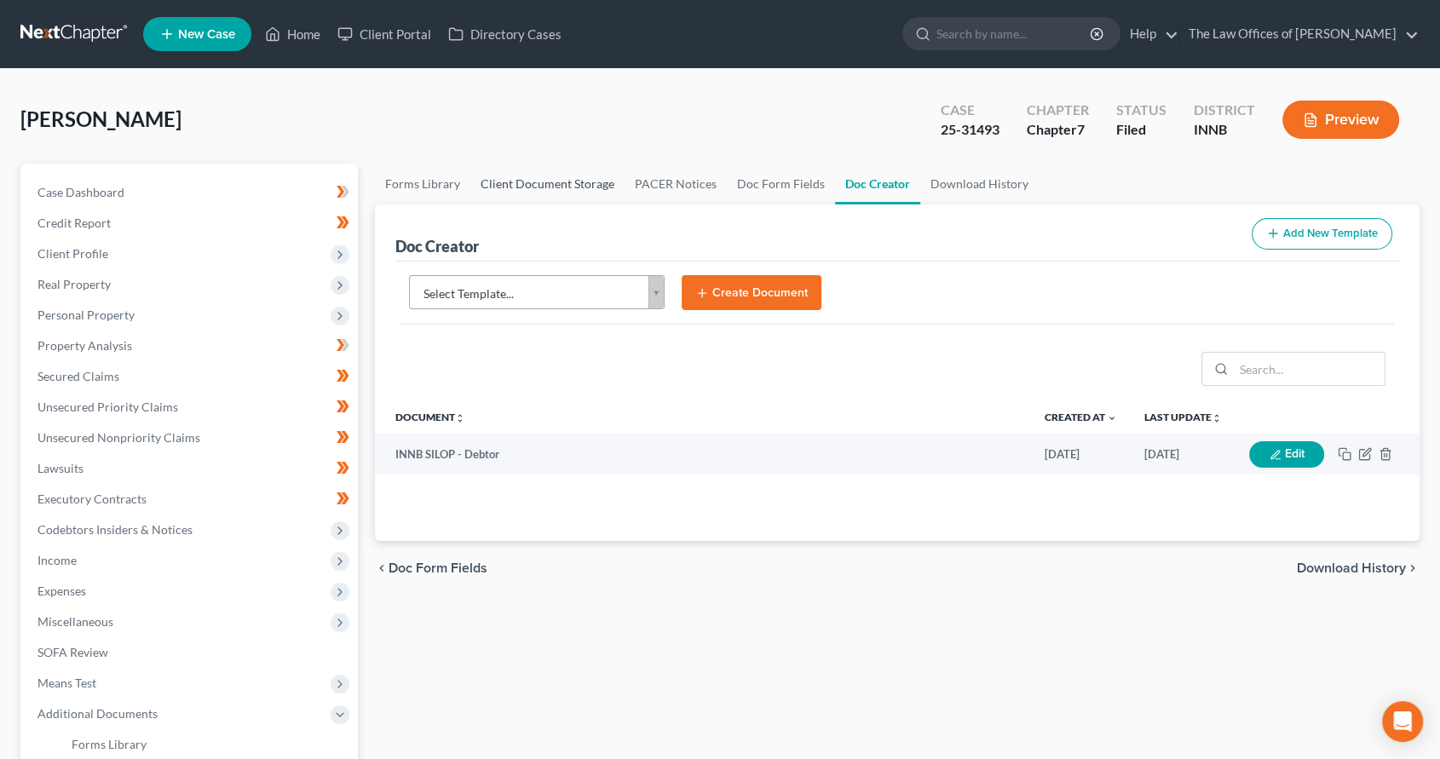
click at [508, 189] on link "Client Document Storage" at bounding box center [547, 184] width 154 height 41
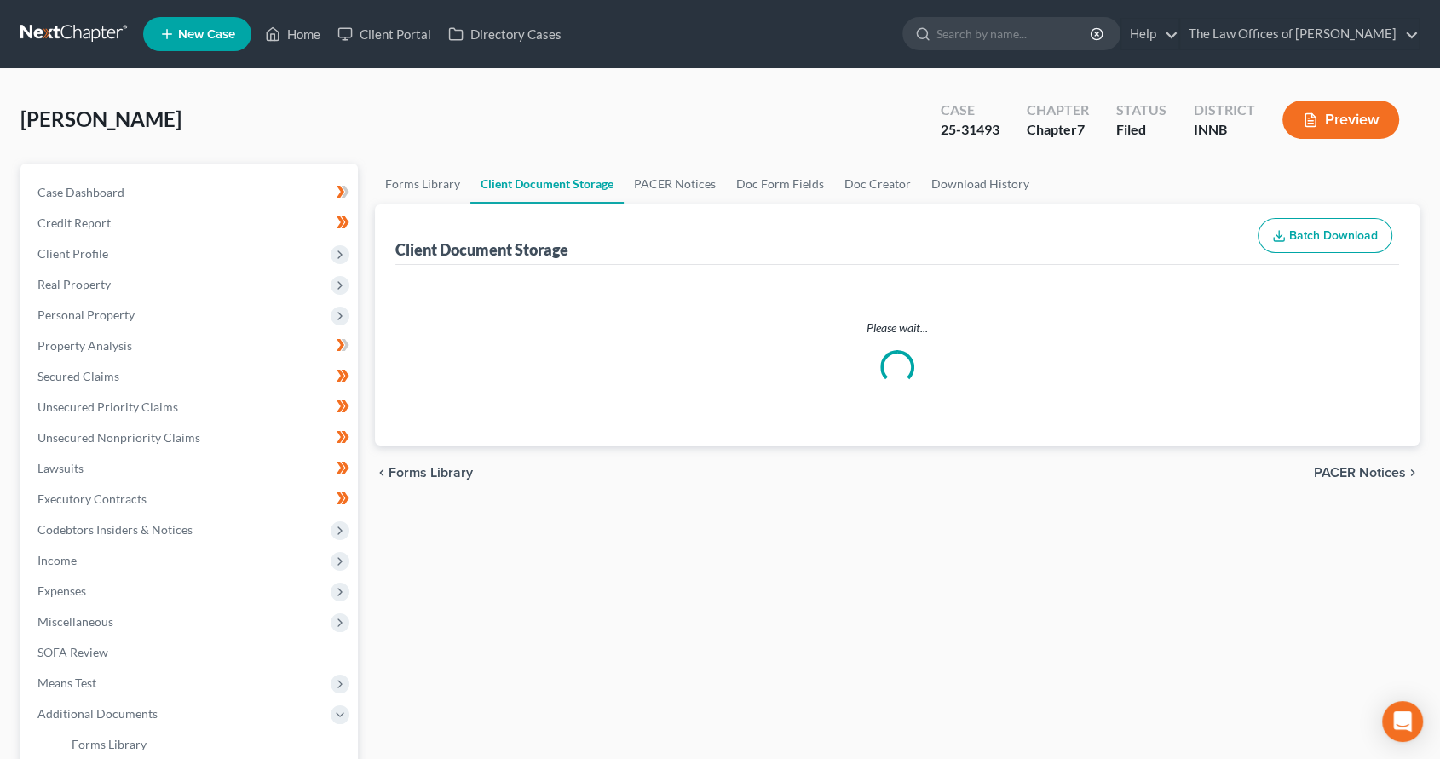
select select "0"
select select "8"
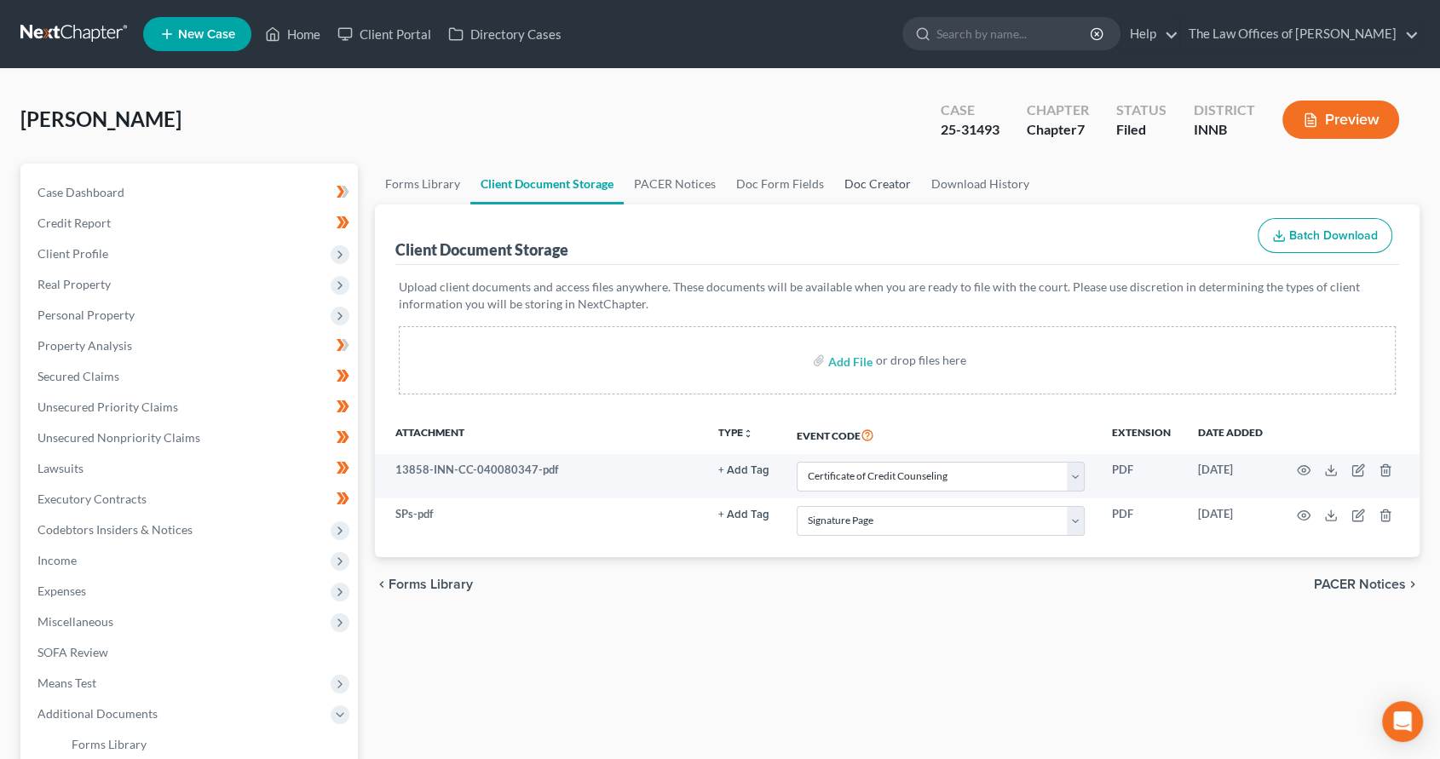
click at [872, 183] on link "Doc Creator" at bounding box center [877, 184] width 87 height 41
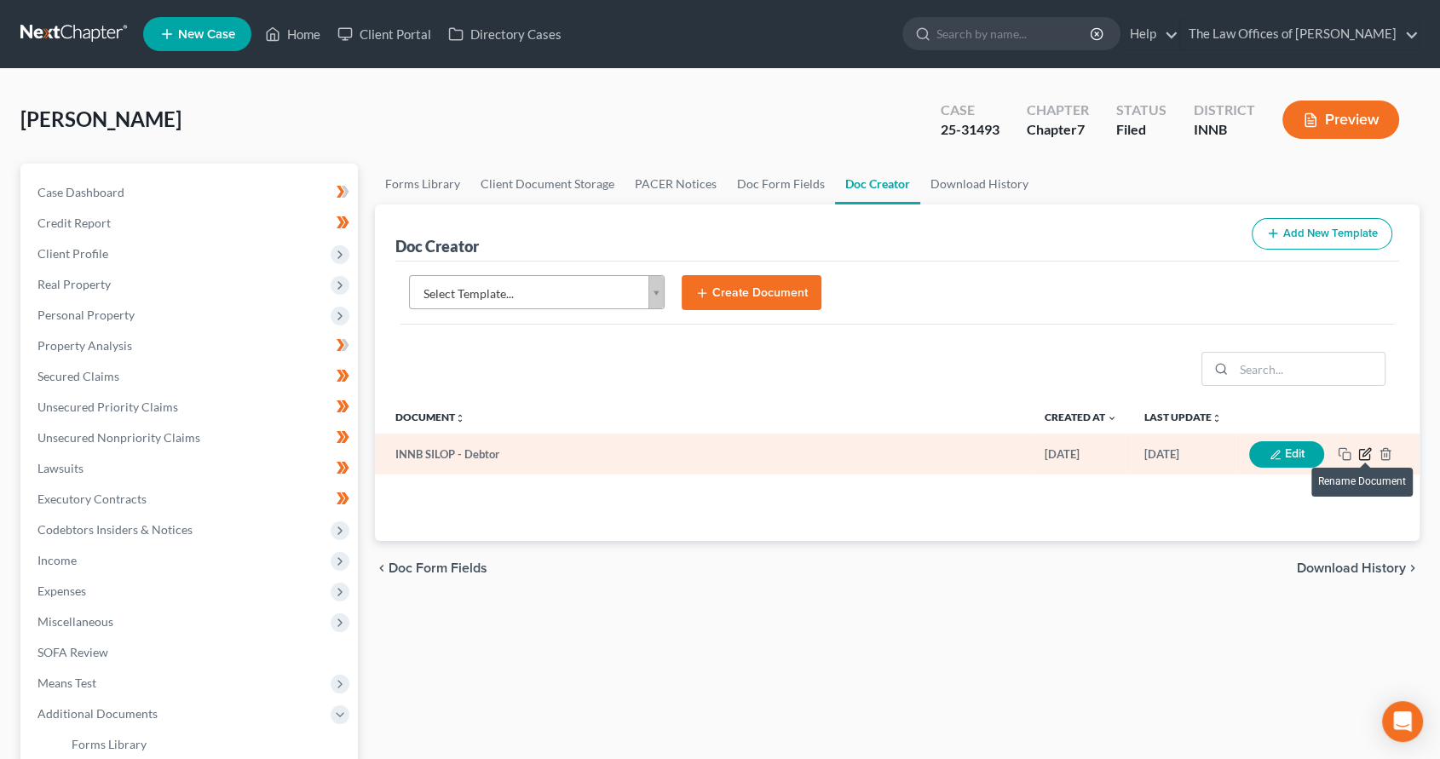
click at [1360, 451] on icon "button" at bounding box center [1365, 454] width 14 height 14
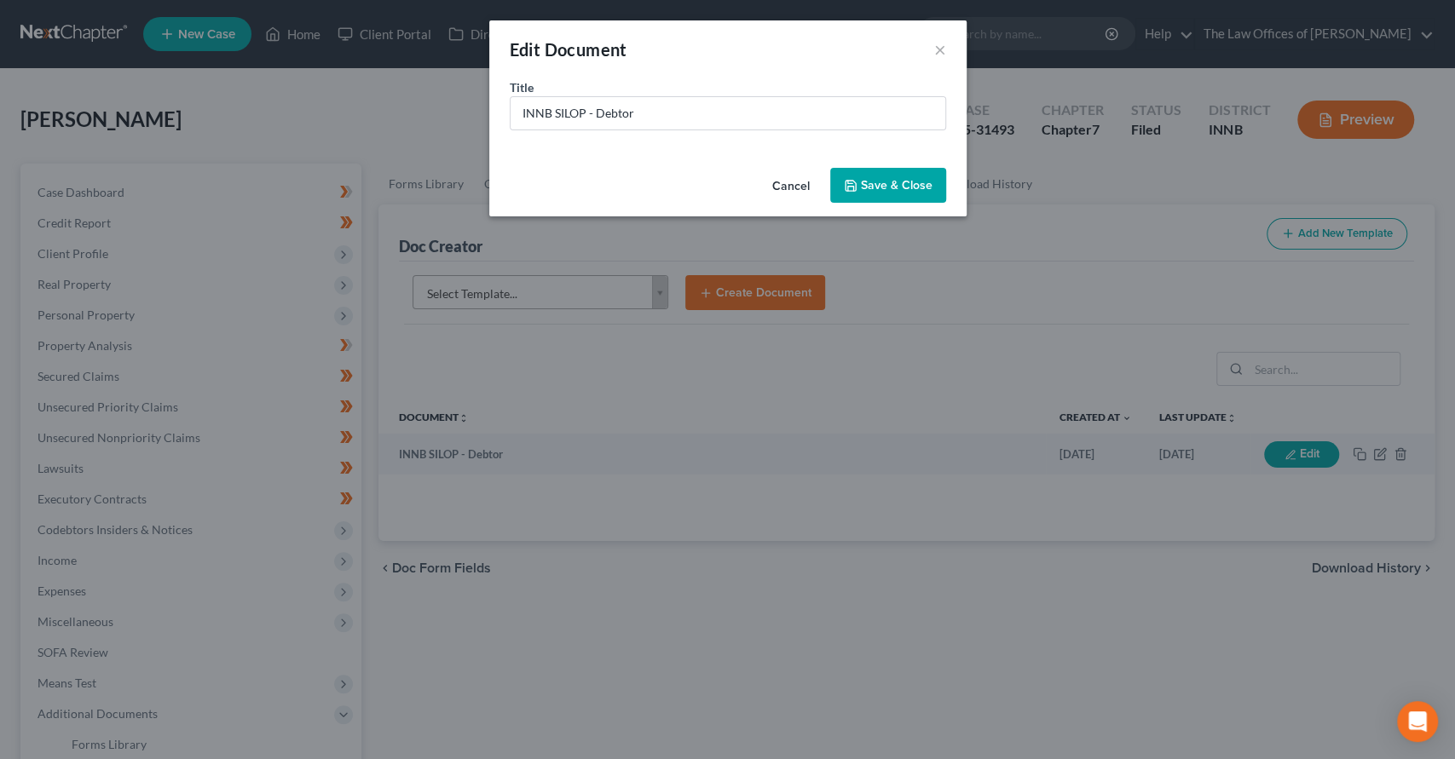
click at [784, 187] on button "Cancel" at bounding box center [791, 187] width 65 height 34
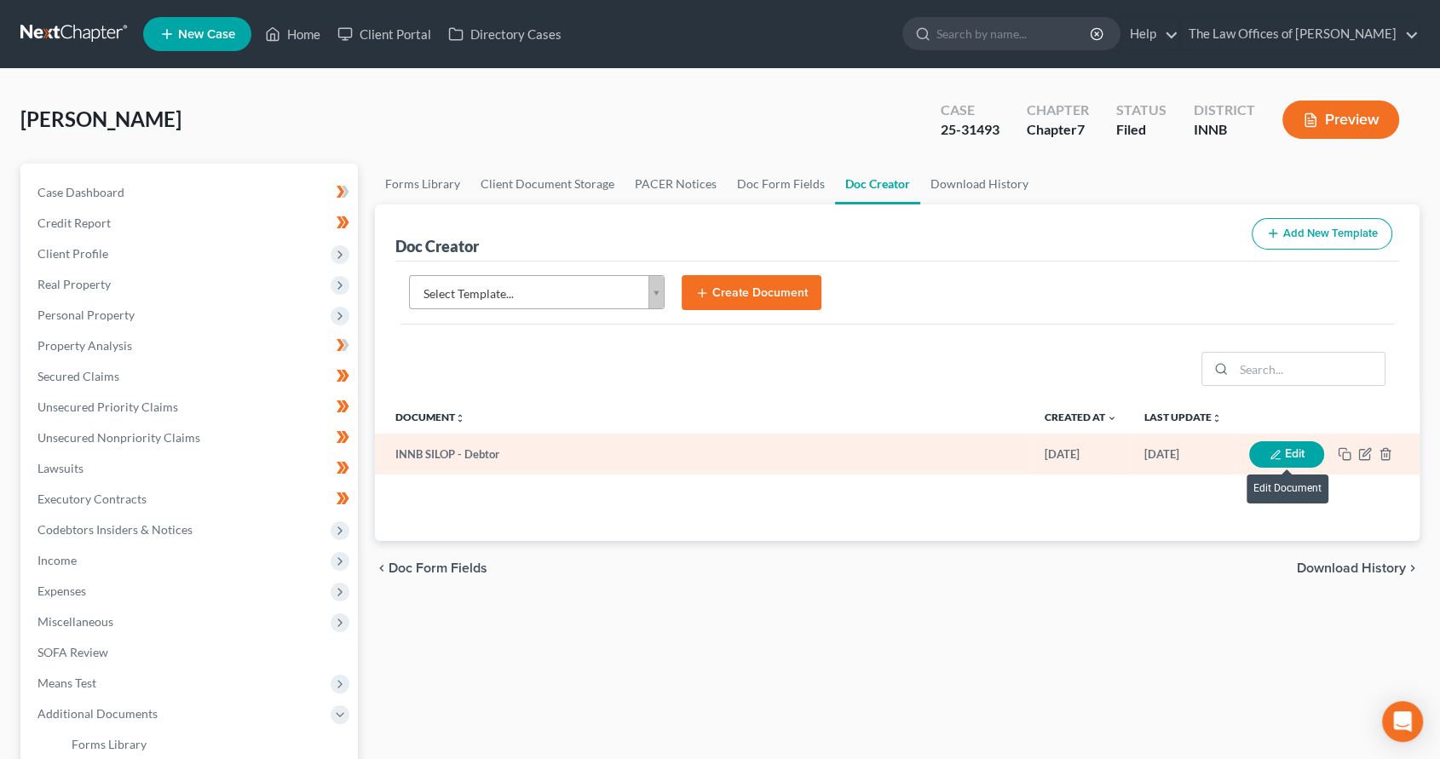
click at [1292, 455] on button "Edit" at bounding box center [1286, 454] width 75 height 26
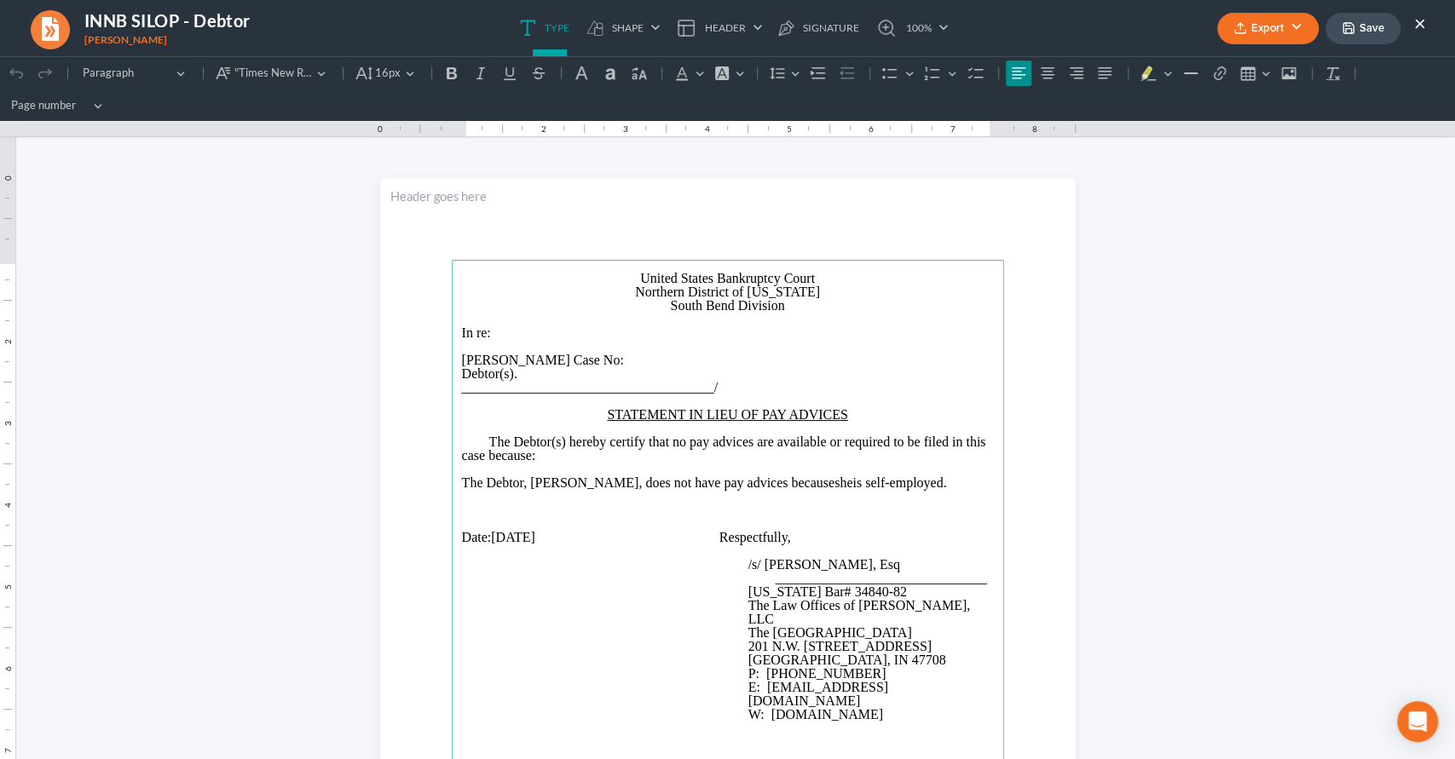
drag, startPoint x: 966, startPoint y: 482, endPoint x: 882, endPoint y: 485, distance: 84.4
click at [882, 485] on p "The Debtor, [PERSON_NAME], does not have pay advices because she is self-employ…" at bounding box center [728, 483] width 532 height 14
click at [1282, 22] on button "Export" at bounding box center [1267, 29] width 101 height 32
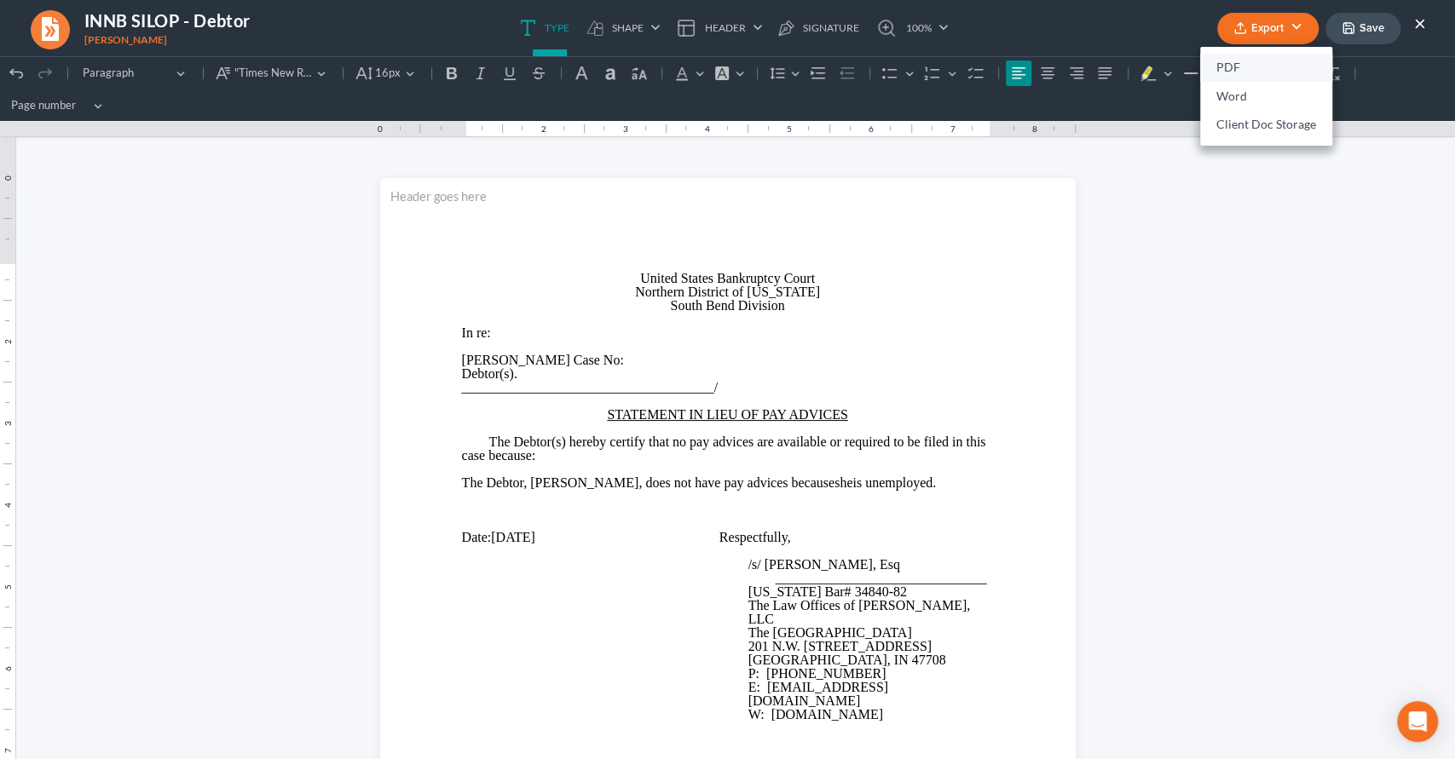
click at [1260, 67] on link "PDF" at bounding box center [1266, 68] width 132 height 29
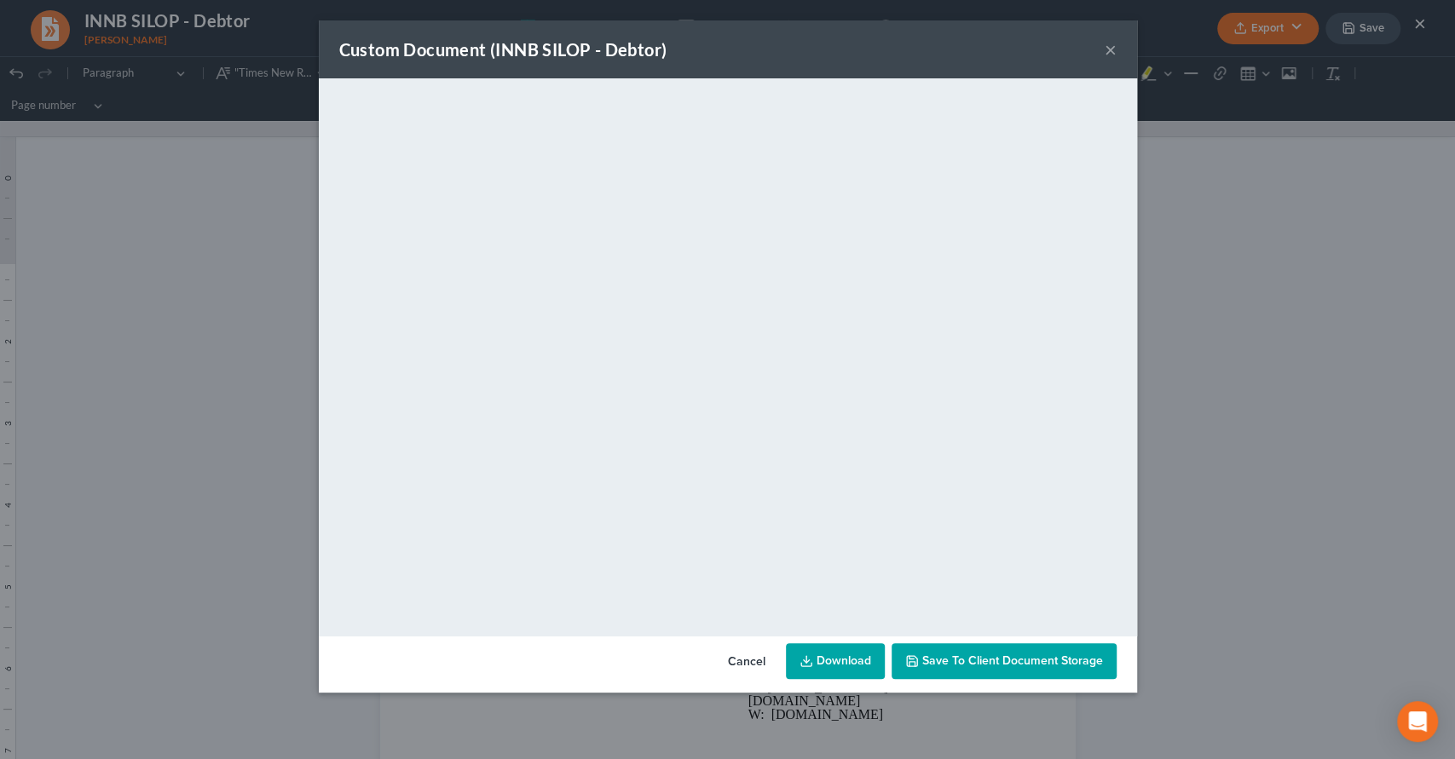
click at [1100, 46] on div "Custom Document (INNB SILOP - Debtor) ×" at bounding box center [728, 49] width 818 height 58
click at [1106, 48] on button "×" at bounding box center [1111, 49] width 12 height 20
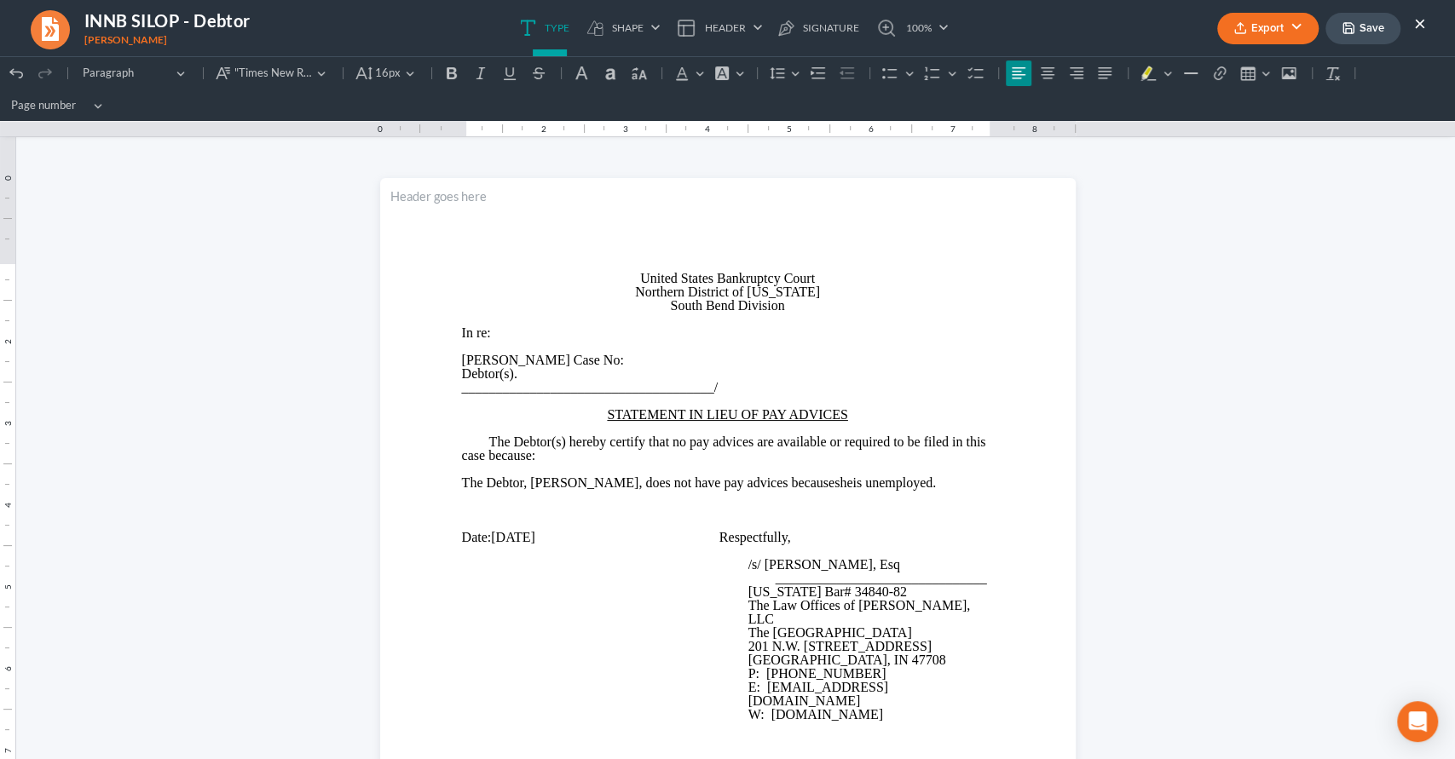
click at [1355, 26] on icon "button" at bounding box center [1348, 28] width 14 height 14
click at [1420, 20] on button "×" at bounding box center [1420, 23] width 12 height 20
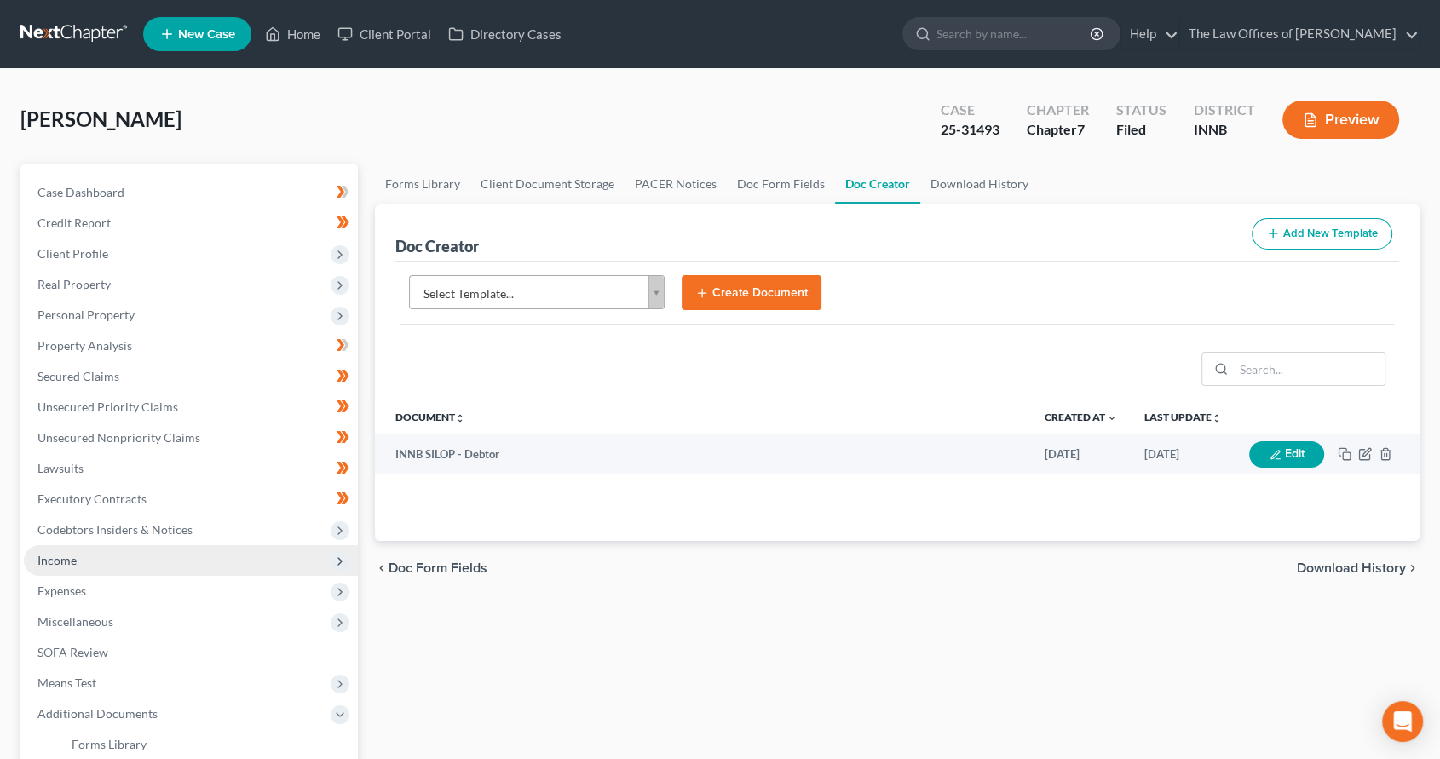
click at [191, 560] on span "Income" at bounding box center [191, 560] width 334 height 31
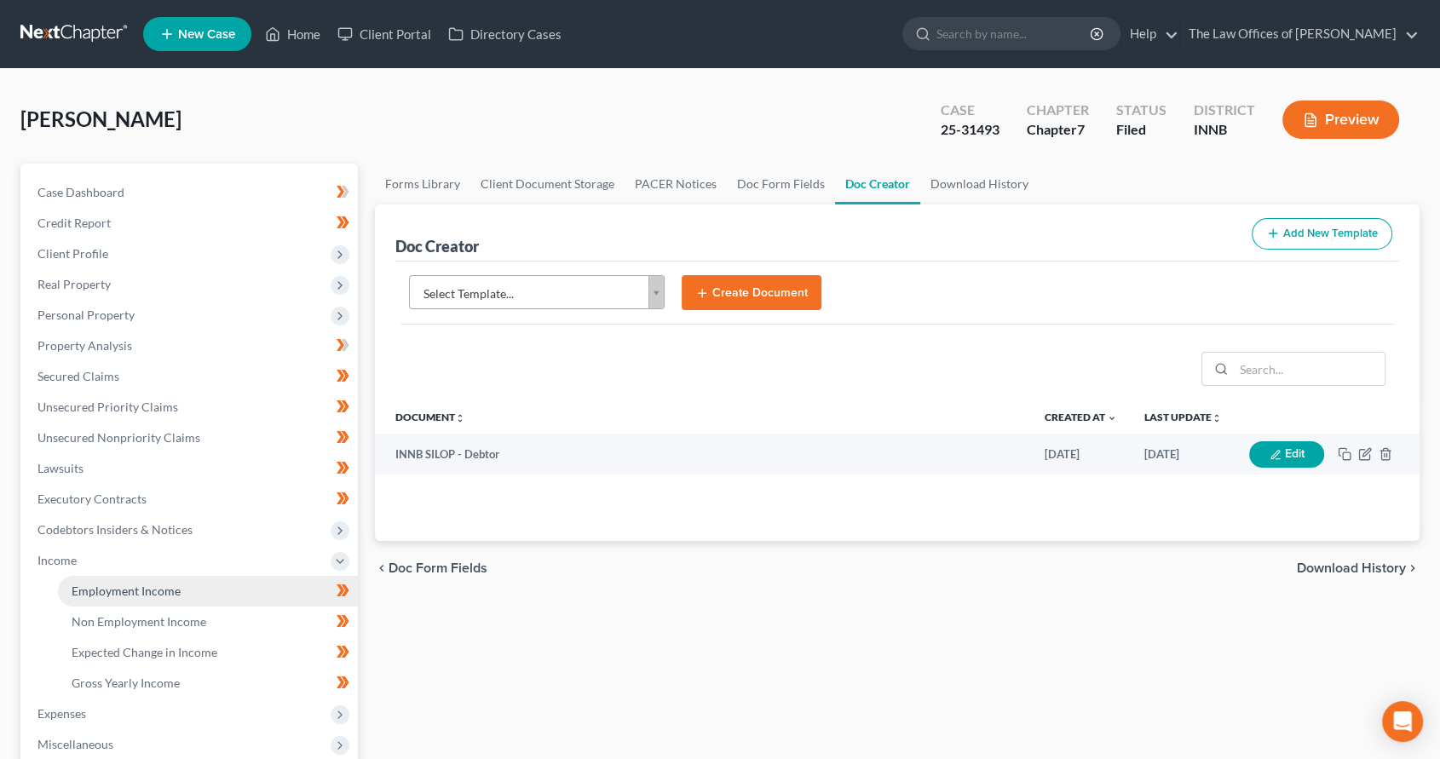
click at [177, 597] on span "Employment Income" at bounding box center [126, 591] width 109 height 14
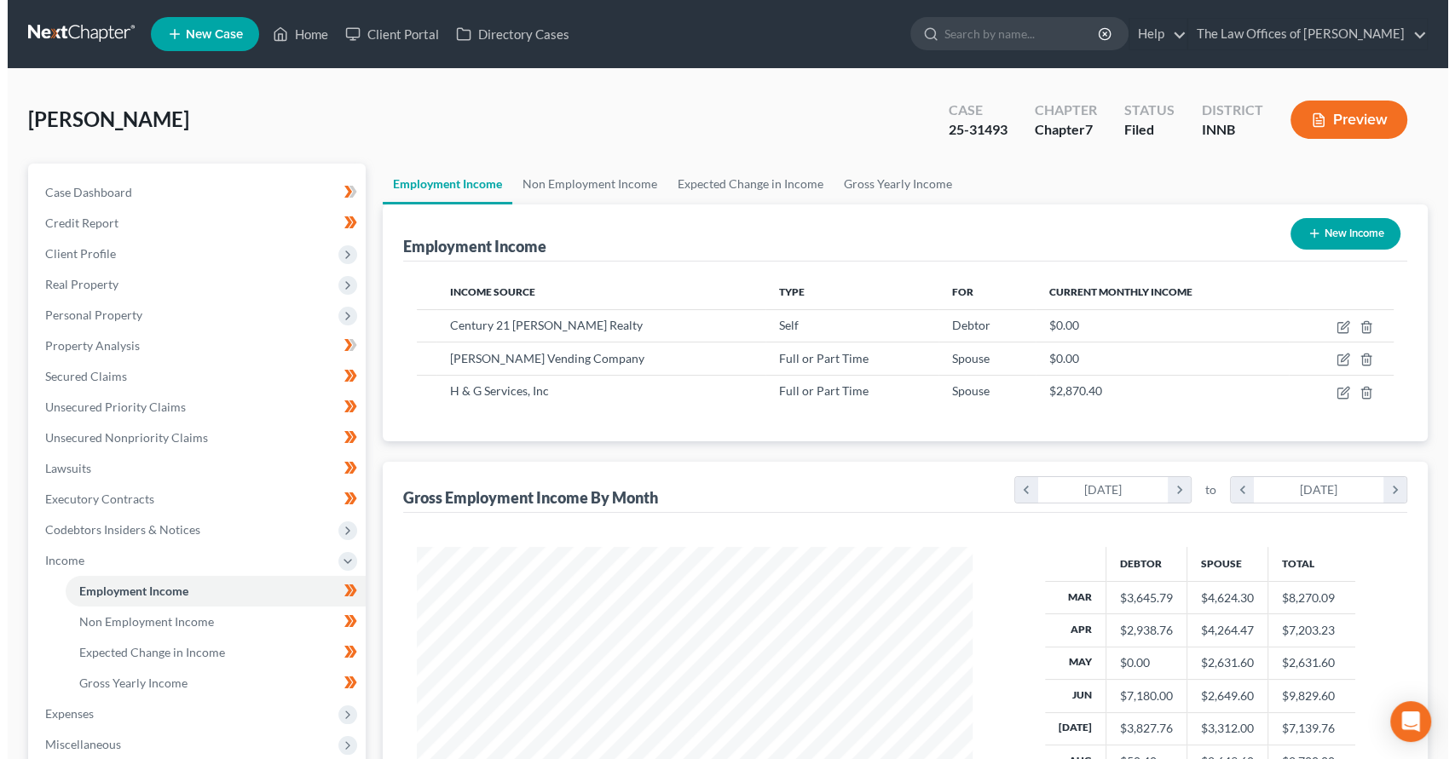
scroll to position [304, 589]
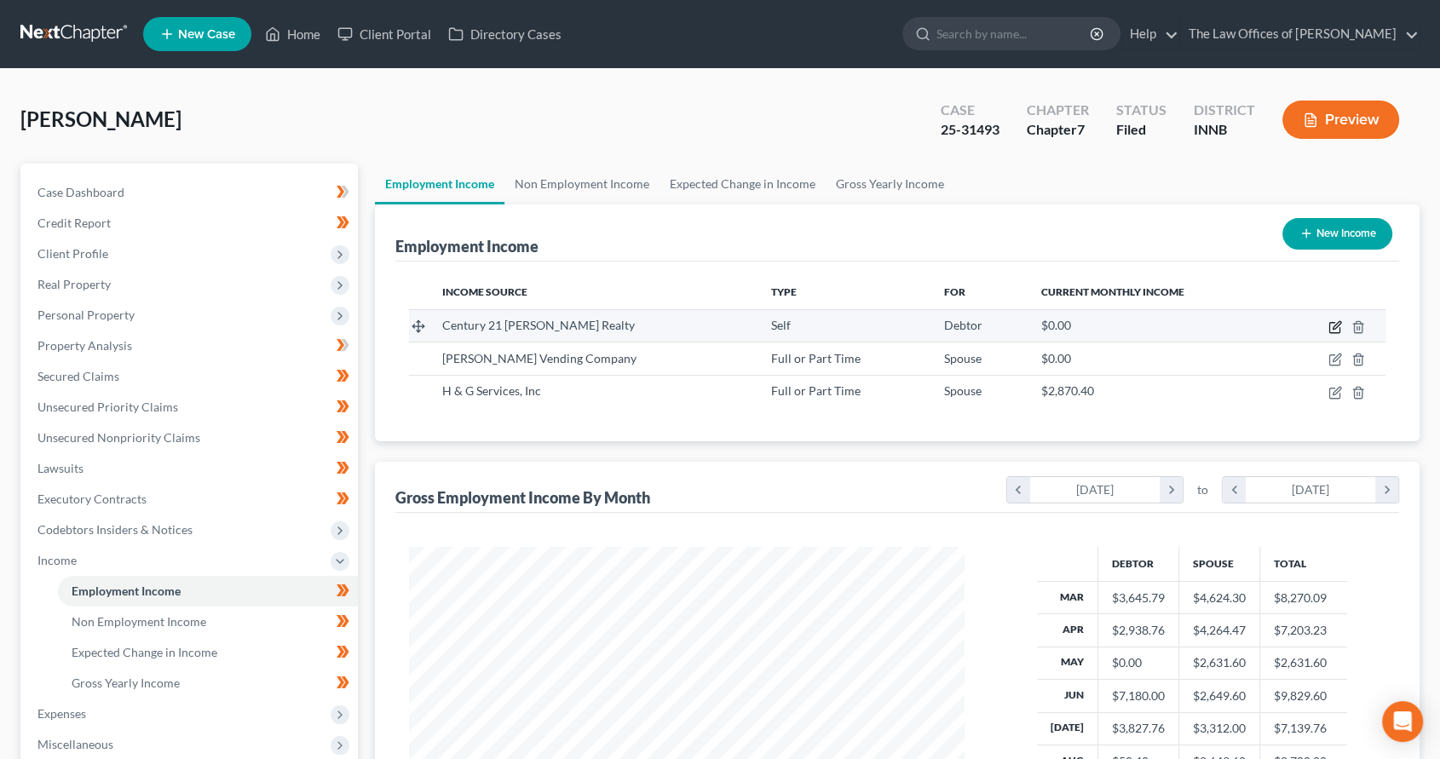
click at [1336, 331] on icon "button" at bounding box center [1336, 327] width 14 height 14
select select "1"
select select "15"
select select "0"
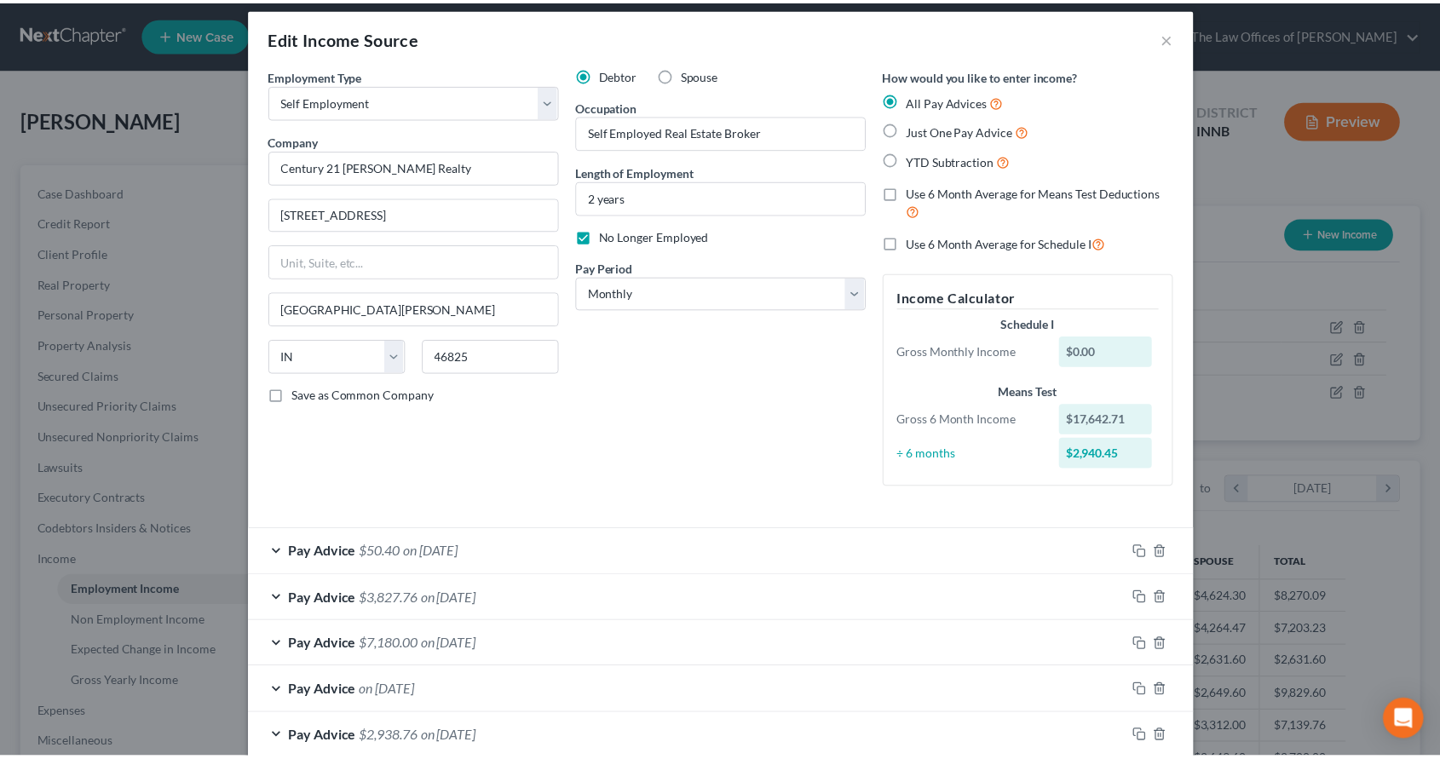
scroll to position [0, 0]
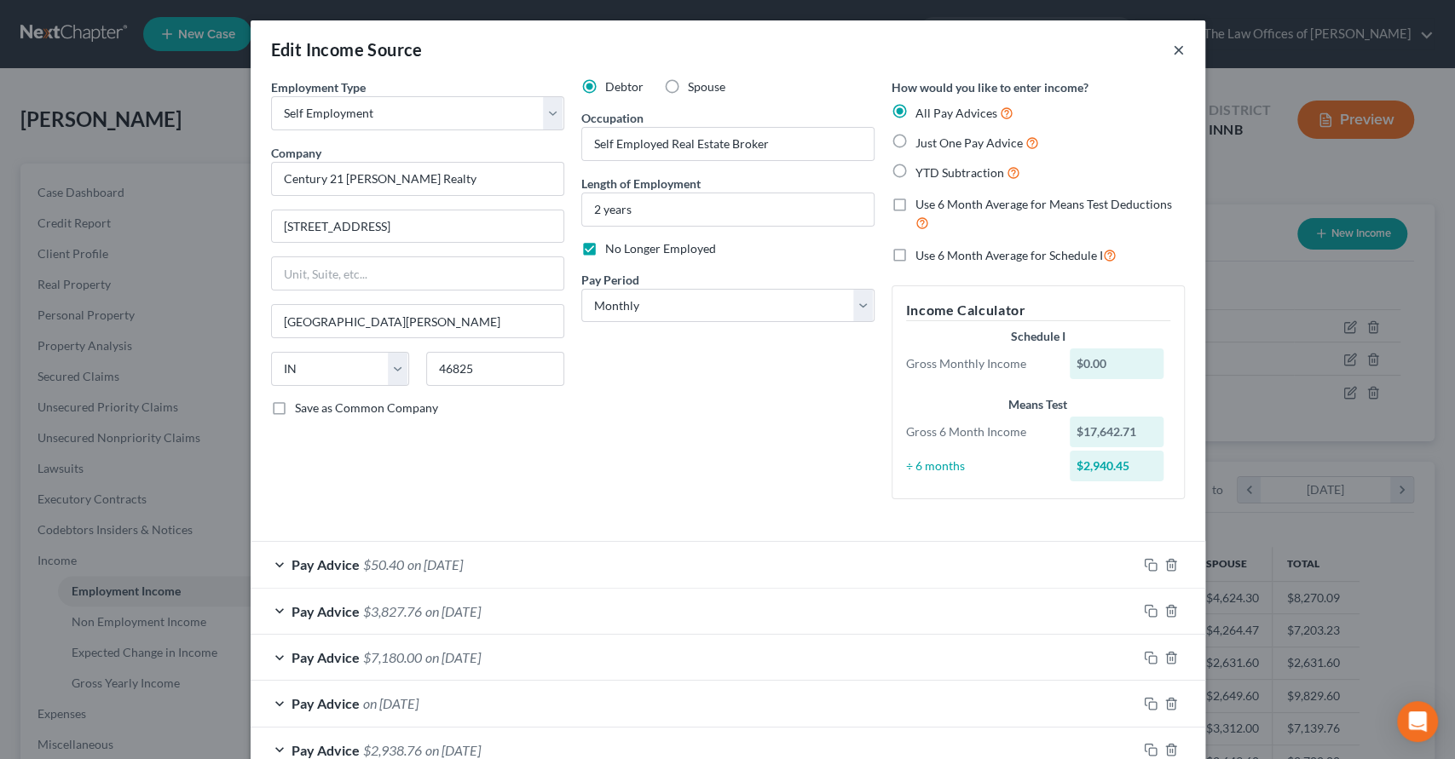
click at [1173, 53] on button "×" at bounding box center [1179, 49] width 12 height 20
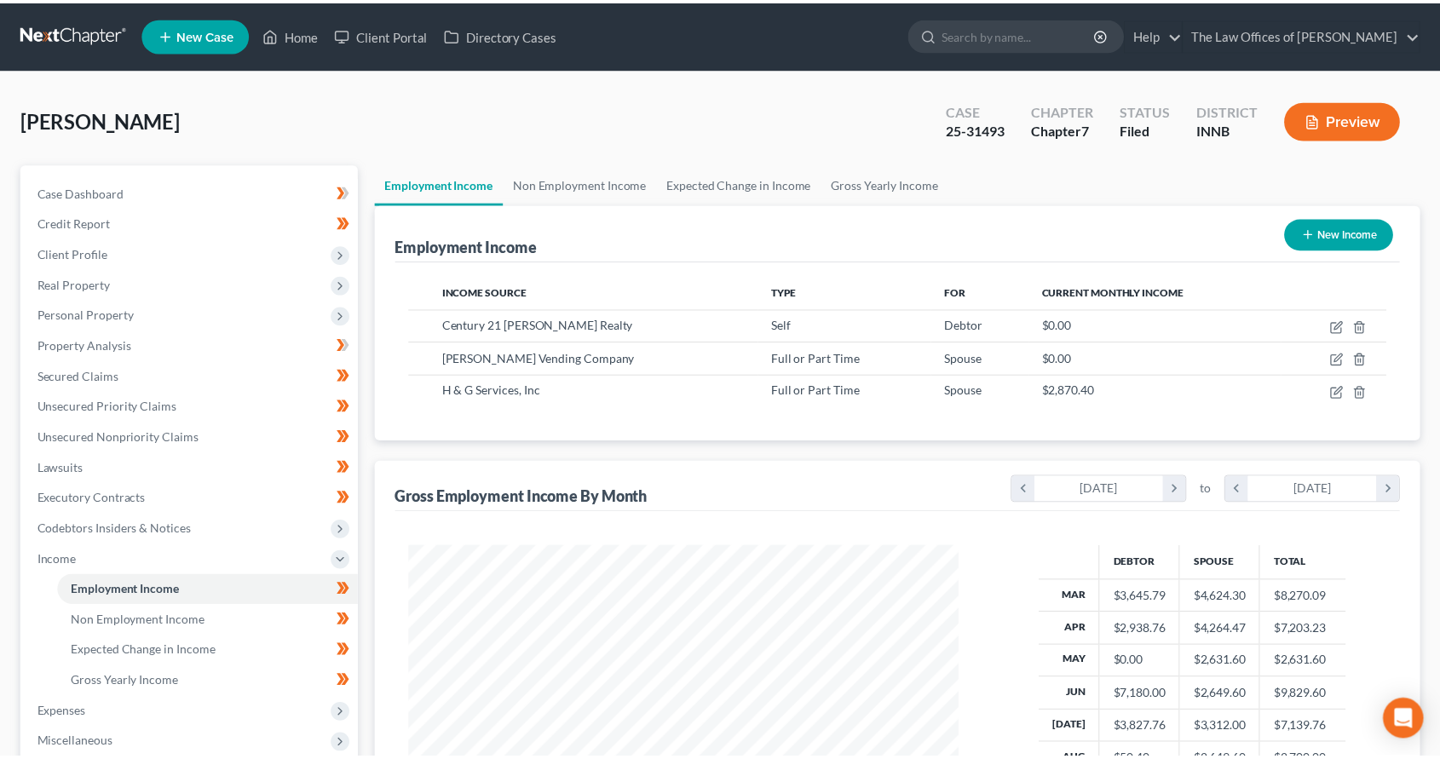
scroll to position [851947, 851662]
